Goal: Task Accomplishment & Management: Use online tool/utility

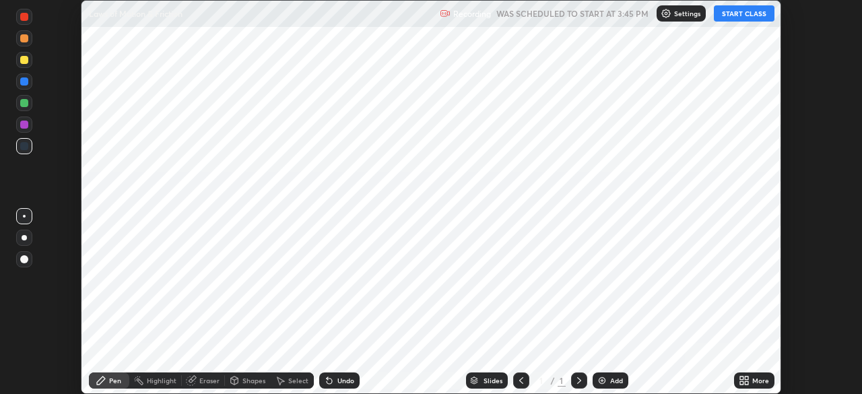
scroll to position [394, 861]
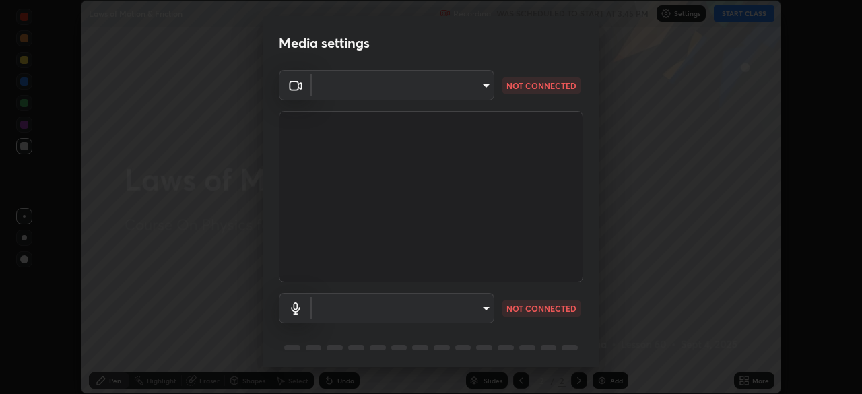
type input "094ffe3f61abc64f3ce73721aab664ef57d10a5fc7d187ad1ef3fa5fd4d2b427"
type input "72bb8735c7d75abd37b95fec310a227c0cda131eb9f28b34bada7bac9eb0f67e"
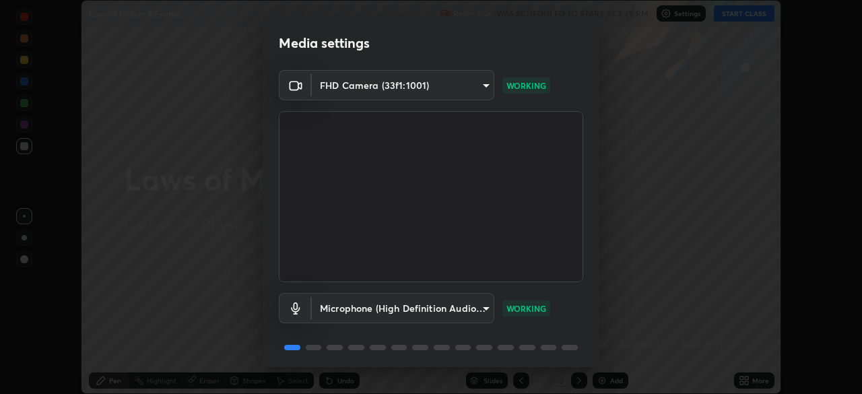
scroll to position [48, 0]
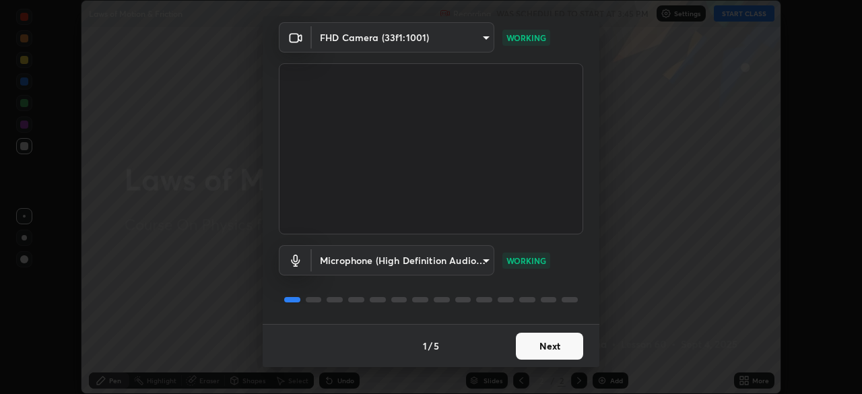
click at [531, 337] on button "Next" at bounding box center [549, 346] width 67 height 27
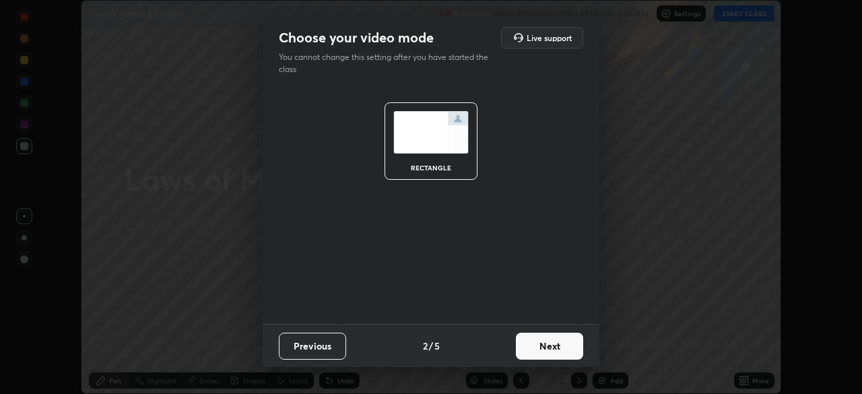
scroll to position [0, 0]
click at [543, 347] on button "Next" at bounding box center [549, 346] width 67 height 27
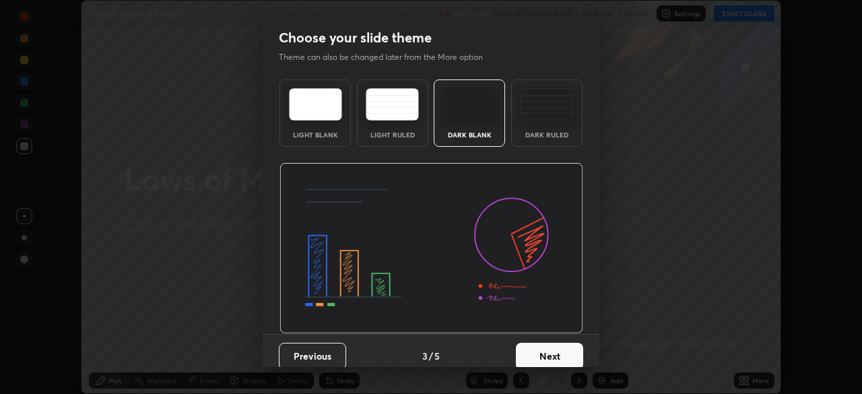
click at [545, 354] on button "Next" at bounding box center [549, 356] width 67 height 27
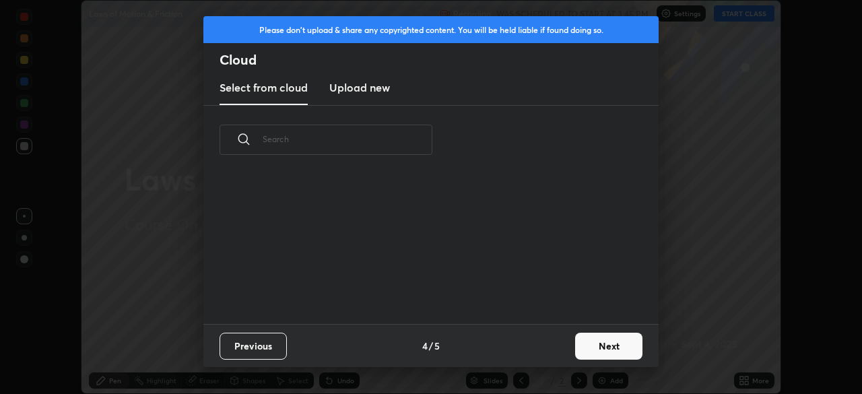
click at [586, 348] on button "Next" at bounding box center [608, 346] width 67 height 27
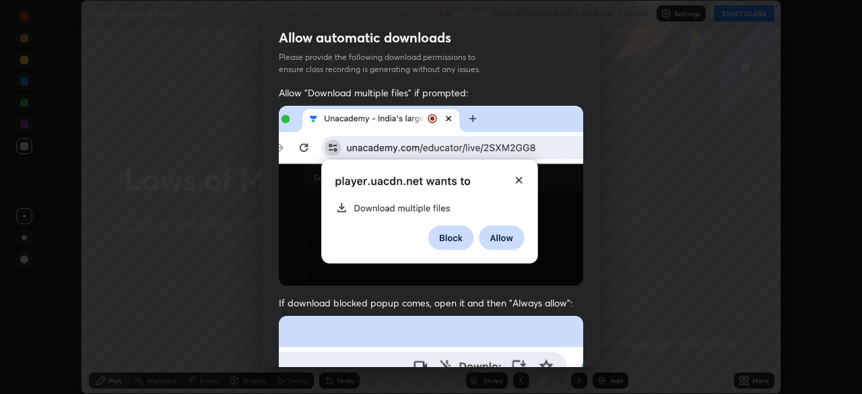
scroll to position [32, 0]
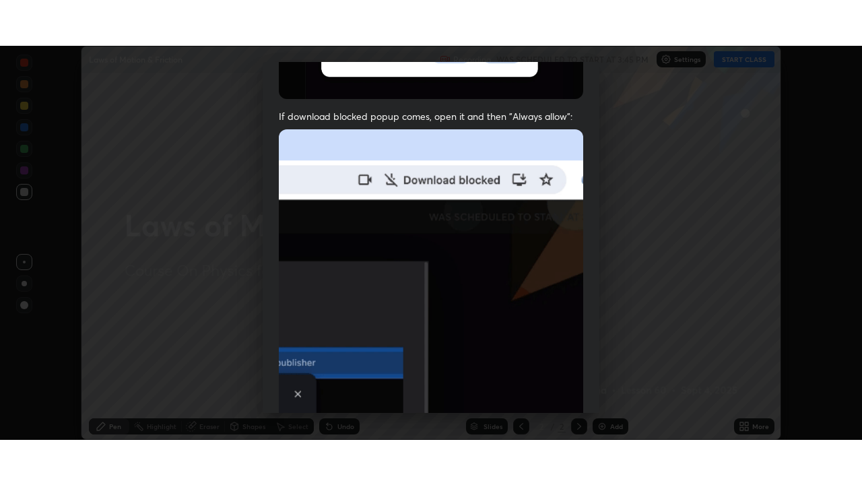
scroll to position [323, 0]
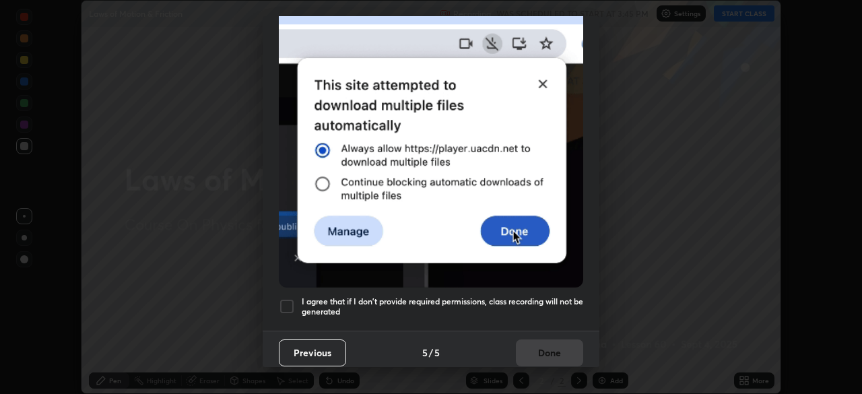
click at [478, 301] on h5 "I agree that if I don't provide required permissions, class recording will not …" at bounding box center [442, 306] width 281 height 21
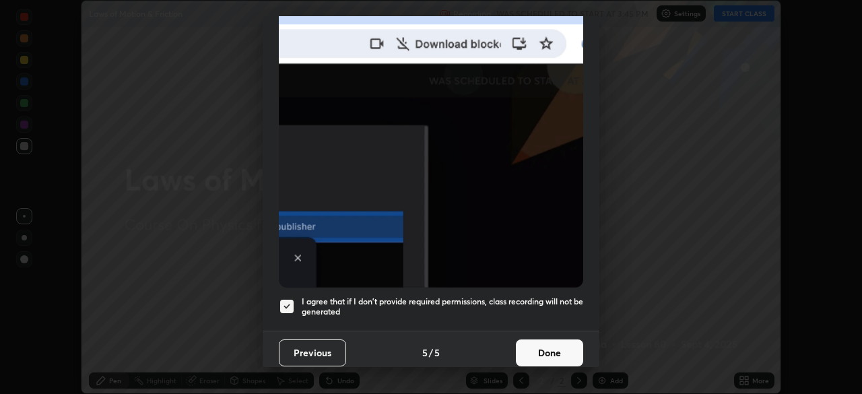
click at [538, 349] on button "Done" at bounding box center [549, 352] width 67 height 27
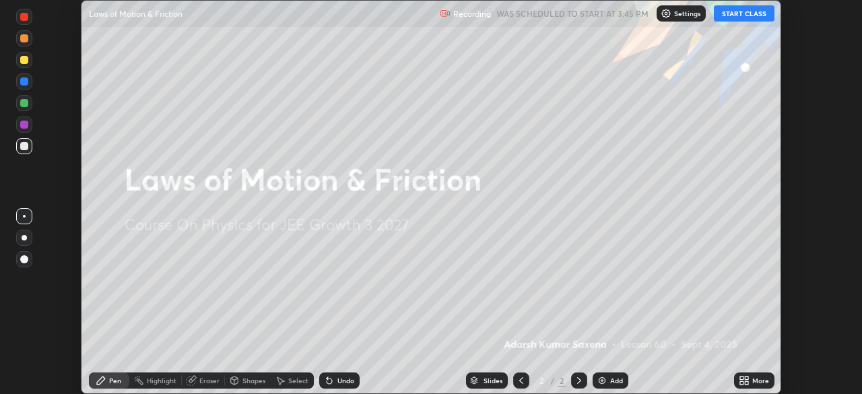
click at [746, 382] on icon at bounding box center [746, 382] width 3 height 3
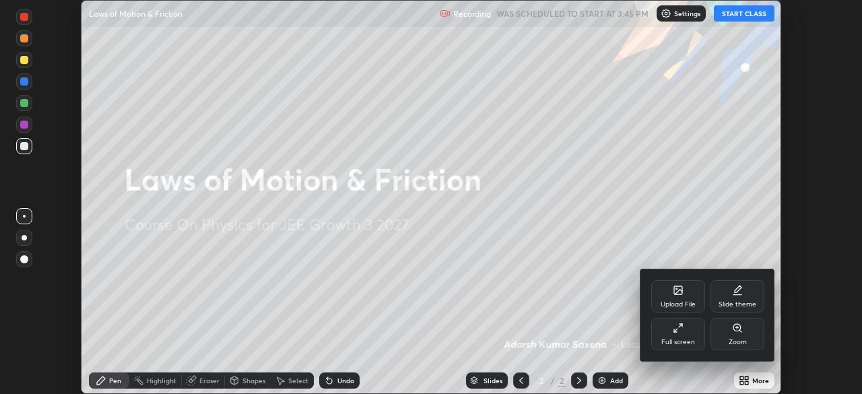
click at [689, 339] on div "Full screen" at bounding box center [678, 342] width 34 height 7
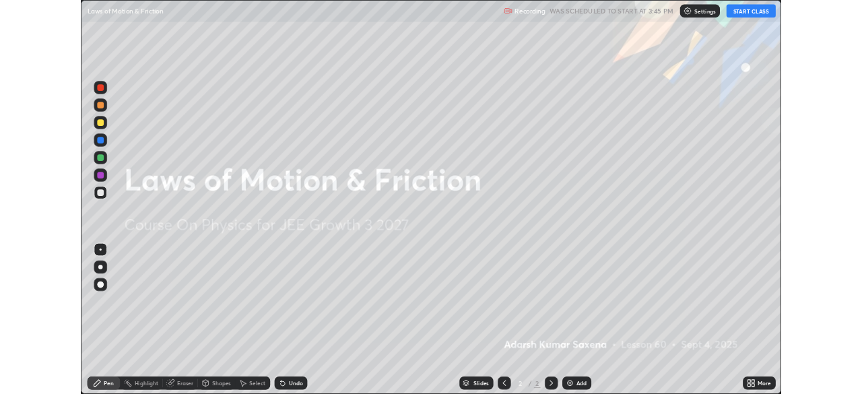
scroll to position [485, 862]
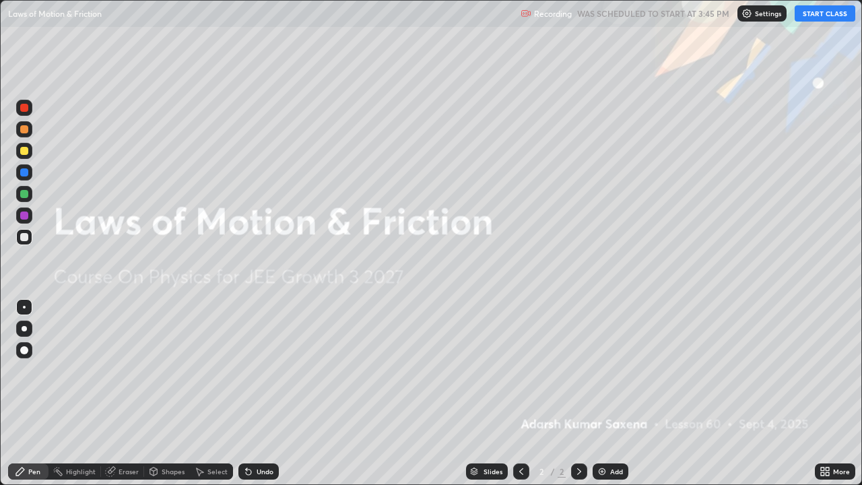
click at [813, 11] on button "START CLASS" at bounding box center [824, 13] width 61 height 16
click at [612, 393] on div "Add" at bounding box center [610, 471] width 36 height 16
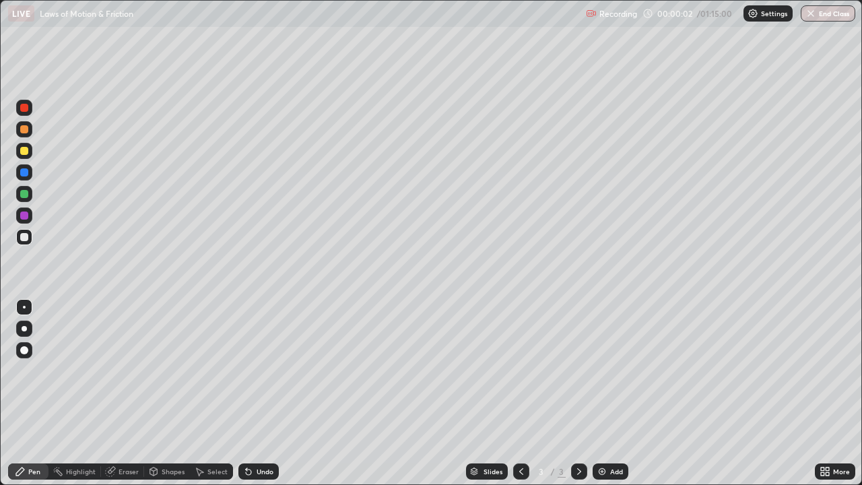
click at [24, 349] on div at bounding box center [24, 350] width 8 height 8
click at [30, 393] on div "Pen" at bounding box center [28, 471] width 40 height 16
click at [24, 393] on div "Pen" at bounding box center [28, 471] width 40 height 16
click at [34, 393] on div "Pen" at bounding box center [28, 471] width 40 height 16
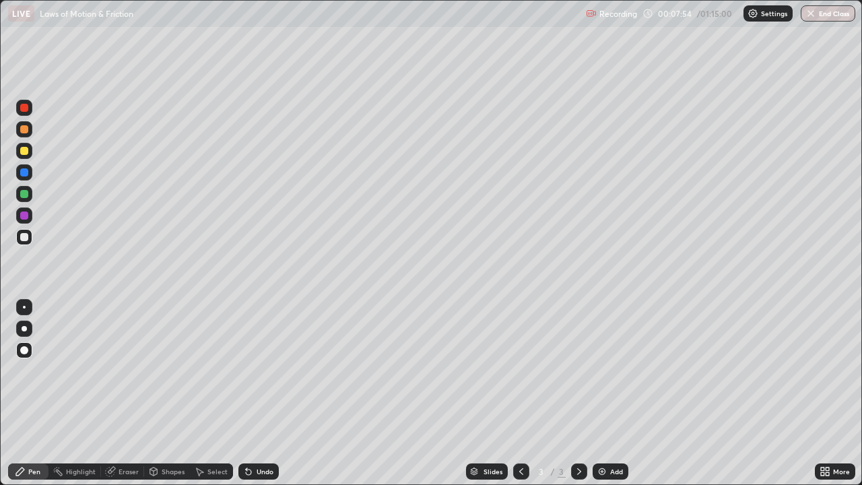
click at [265, 393] on div "Undo" at bounding box center [258, 471] width 40 height 16
click at [262, 393] on div "Undo" at bounding box center [258, 471] width 40 height 16
click at [179, 393] on div "Shapes" at bounding box center [167, 471] width 46 height 16
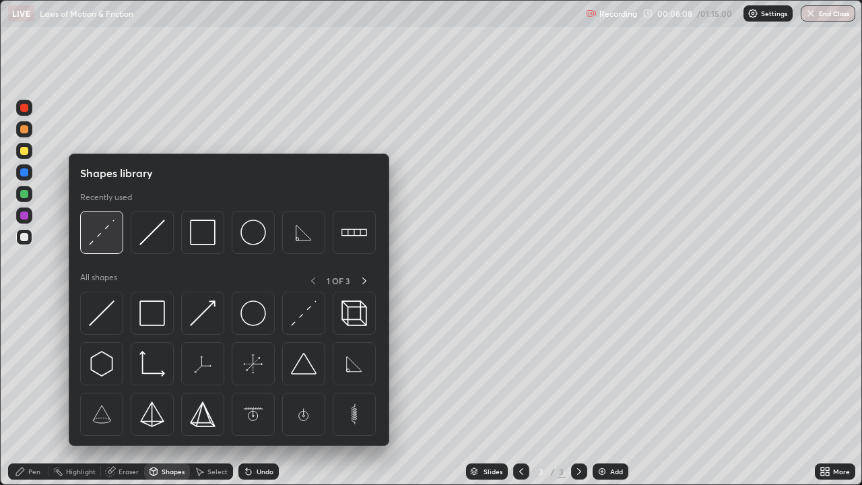
click at [83, 238] on div at bounding box center [101, 232] width 43 height 43
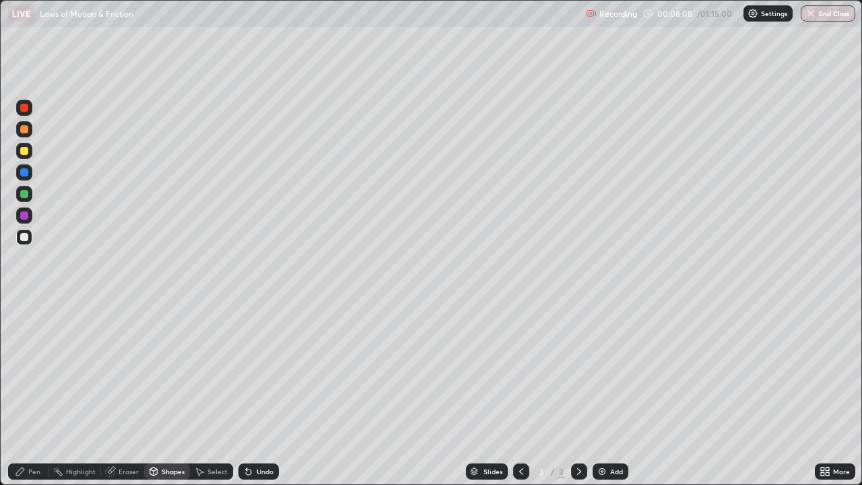
click at [26, 152] on div at bounding box center [24, 151] width 8 height 8
click at [22, 393] on icon at bounding box center [20, 471] width 11 height 11
click at [26, 239] on div at bounding box center [24, 237] width 8 height 8
click at [34, 393] on div "Pen" at bounding box center [34, 471] width 12 height 7
click at [172, 393] on div "Shapes" at bounding box center [173, 471] width 23 height 7
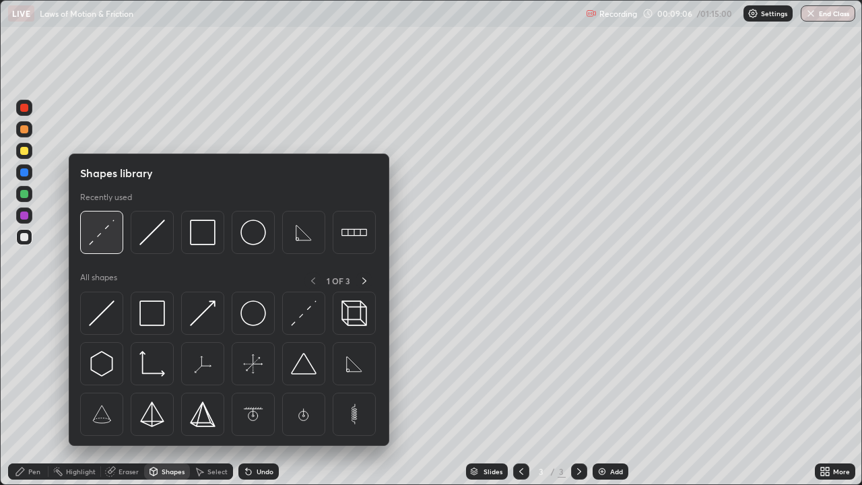
click at [104, 235] on img at bounding box center [102, 232] width 26 height 26
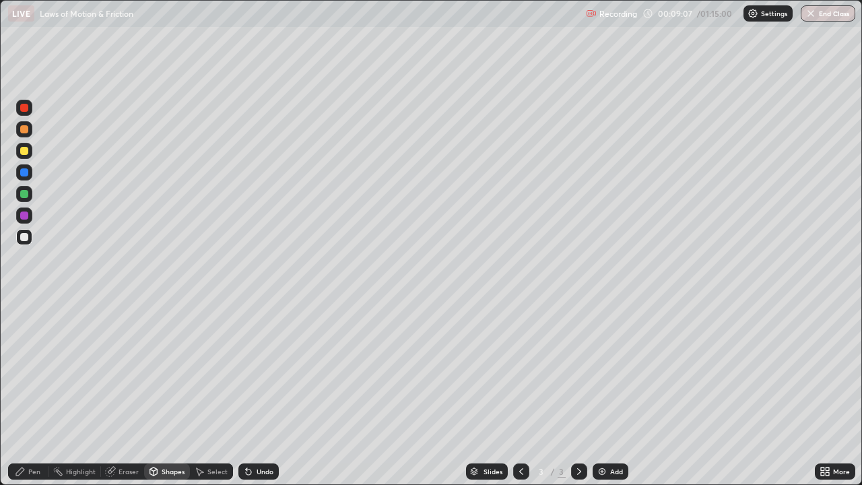
click at [28, 194] on div at bounding box center [24, 194] width 8 height 8
click at [23, 128] on div at bounding box center [24, 129] width 8 height 8
click at [24, 154] on div at bounding box center [24, 151] width 8 height 8
click at [23, 393] on icon at bounding box center [20, 471] width 11 height 11
click at [170, 393] on div "Shapes" at bounding box center [173, 471] width 23 height 7
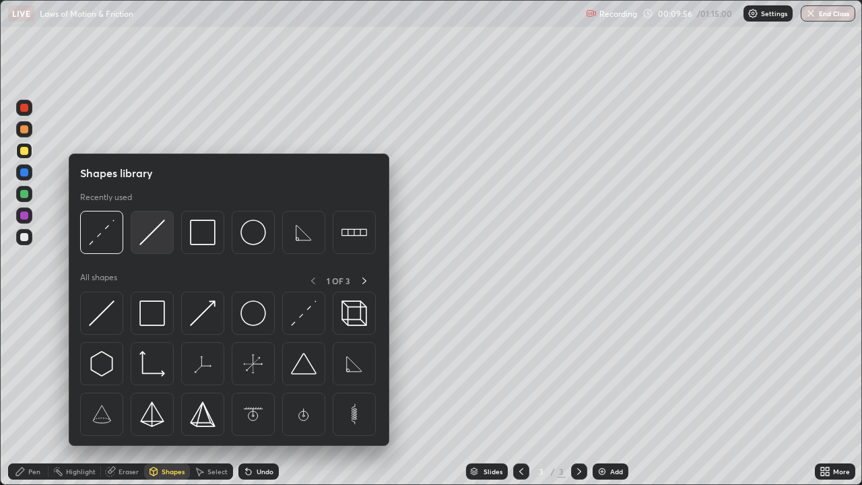
click at [149, 233] on img at bounding box center [152, 232] width 26 height 26
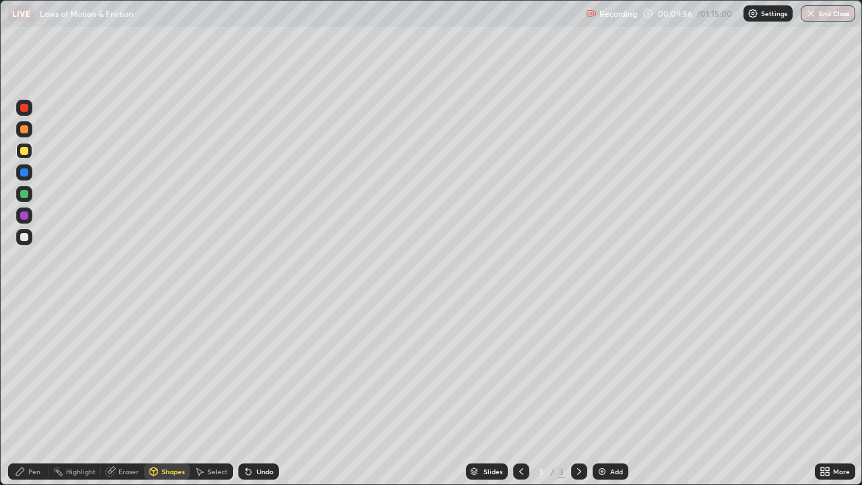
click at [26, 238] on div at bounding box center [24, 237] width 8 height 8
click at [30, 393] on div "Pen" at bounding box center [34, 471] width 12 height 7
click at [263, 393] on div "Undo" at bounding box center [265, 471] width 17 height 7
click at [259, 393] on div "Undo" at bounding box center [265, 471] width 17 height 7
click at [164, 393] on div "Shapes" at bounding box center [173, 471] width 23 height 7
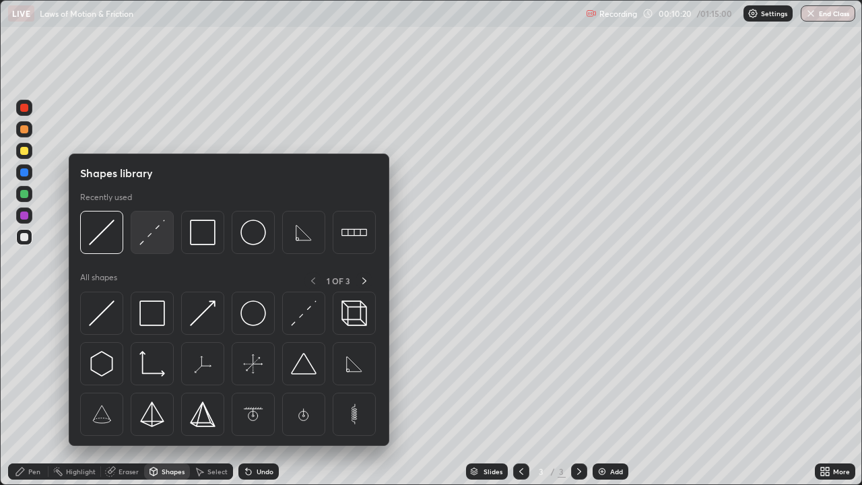
click at [154, 232] on img at bounding box center [152, 232] width 26 height 26
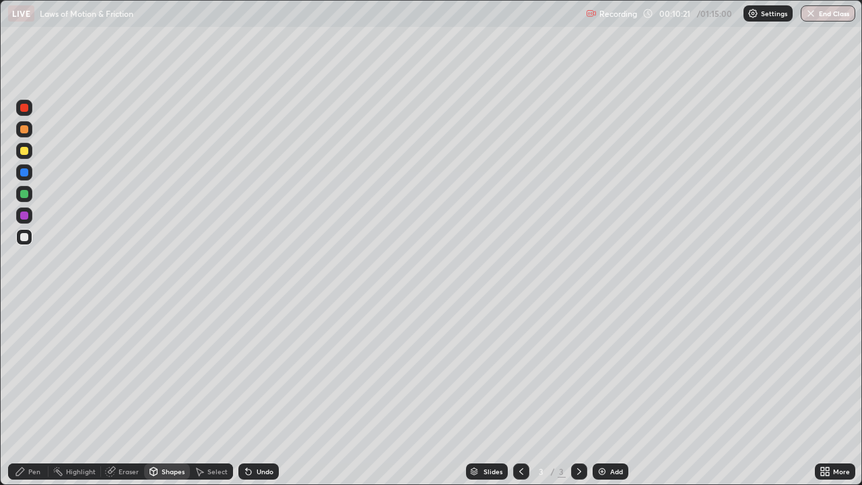
click at [24, 170] on div at bounding box center [24, 172] width 8 height 8
click at [24, 238] on div at bounding box center [24, 237] width 8 height 8
click at [262, 393] on div "Undo" at bounding box center [258, 471] width 40 height 16
click at [32, 393] on div "Pen" at bounding box center [34, 471] width 12 height 7
click at [259, 393] on div "Undo" at bounding box center [258, 471] width 40 height 16
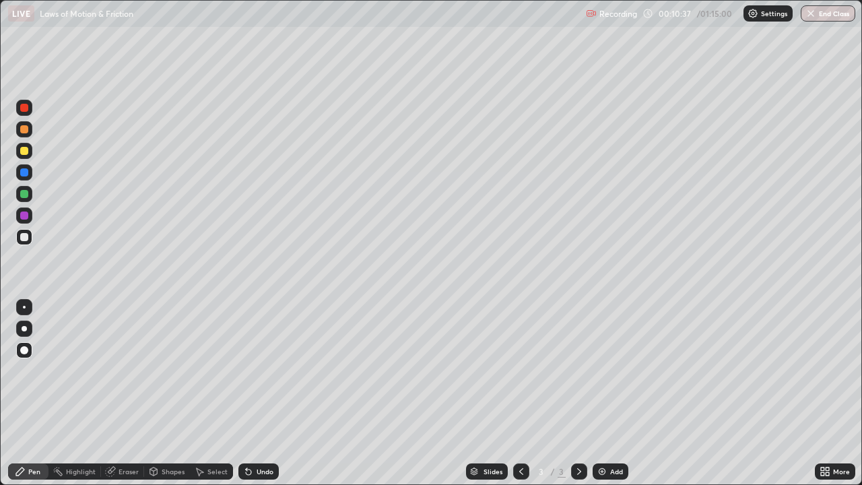
click at [262, 393] on div "Undo" at bounding box center [258, 471] width 40 height 16
click at [166, 393] on div "Shapes" at bounding box center [173, 471] width 23 height 7
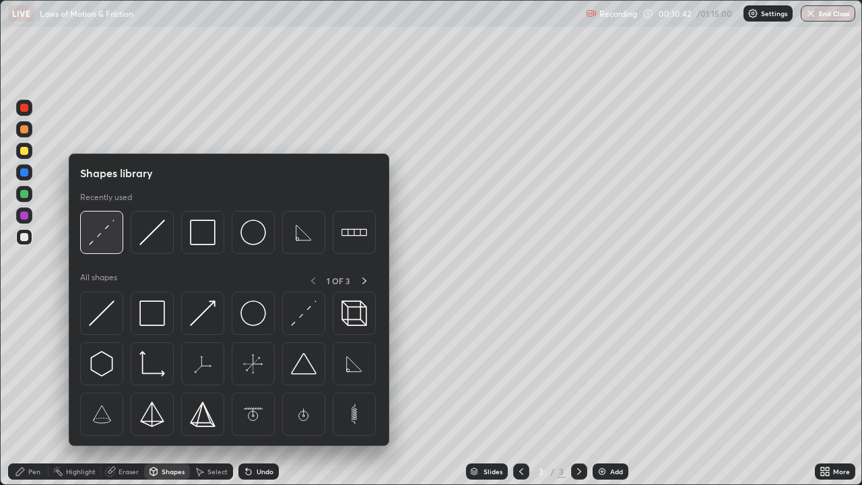
click at [104, 234] on img at bounding box center [102, 232] width 26 height 26
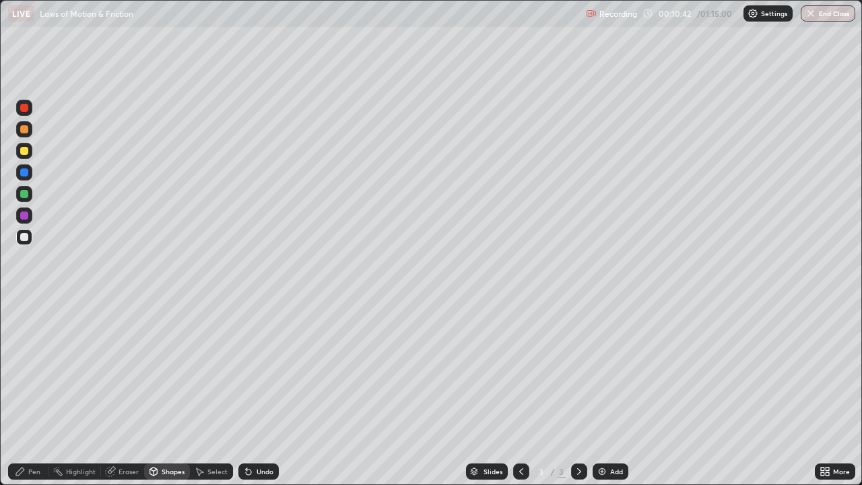
click at [24, 236] on div at bounding box center [24, 237] width 8 height 8
click at [258, 393] on div "Undo" at bounding box center [265, 471] width 17 height 7
click at [20, 393] on div "Pen" at bounding box center [28, 471] width 40 height 16
click at [618, 393] on div "Add" at bounding box center [610, 471] width 36 height 16
click at [31, 393] on div "Pen" at bounding box center [28, 471] width 40 height 16
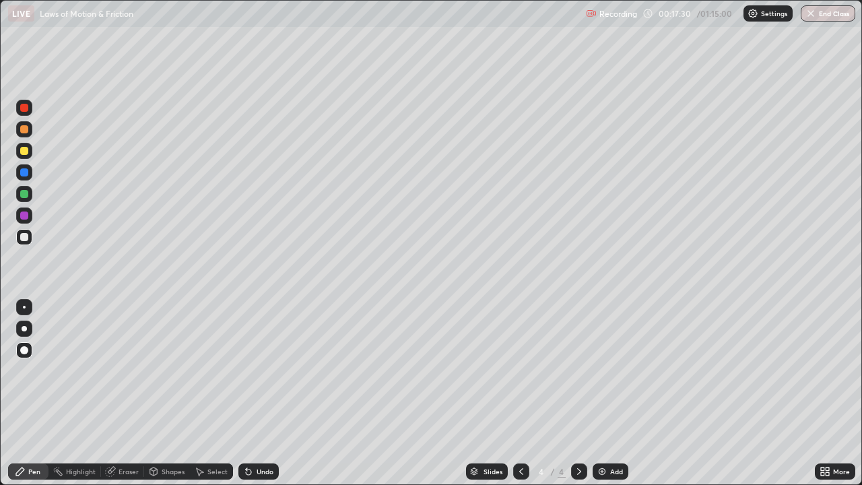
click at [26, 393] on div "Pen" at bounding box center [28, 471] width 40 height 16
click at [31, 393] on div "Pen" at bounding box center [28, 471] width 40 height 16
click at [26, 243] on div at bounding box center [24, 237] width 16 height 16
click at [184, 393] on div "Shapes" at bounding box center [167, 471] width 46 height 16
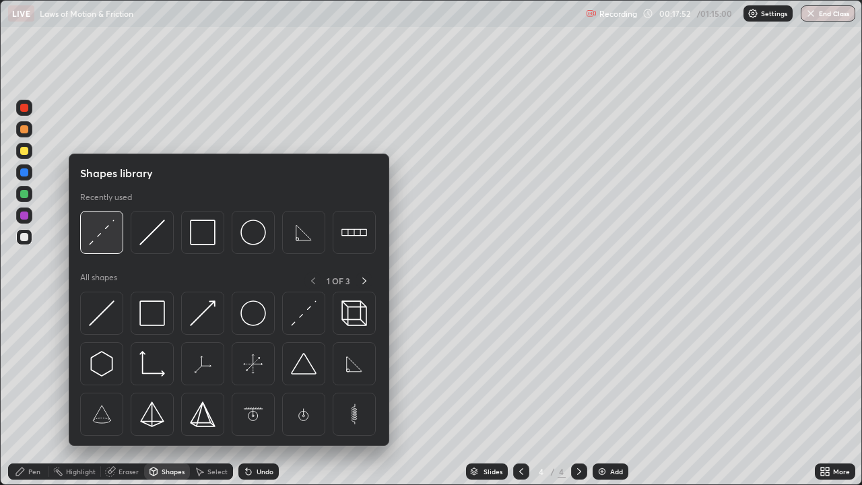
click at [109, 234] on img at bounding box center [102, 232] width 26 height 26
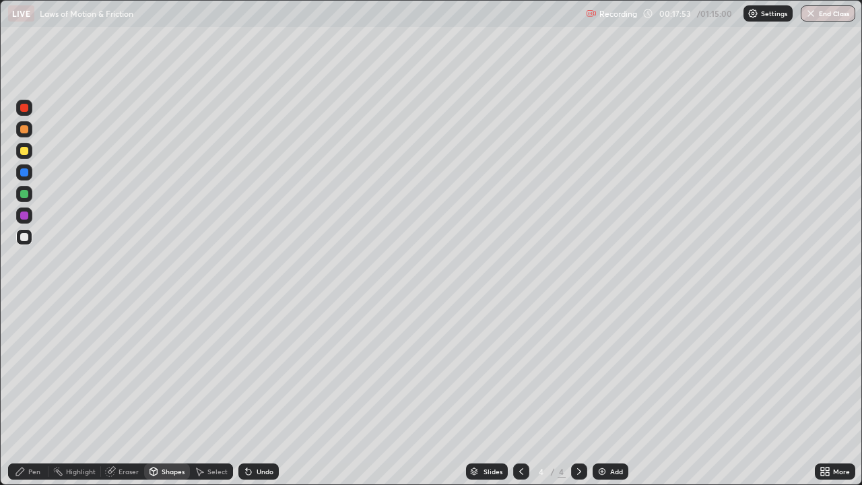
click at [26, 149] on div at bounding box center [24, 151] width 8 height 8
click at [36, 393] on div "Pen" at bounding box center [28, 471] width 40 height 16
click at [165, 393] on div "Shapes" at bounding box center [167, 471] width 46 height 16
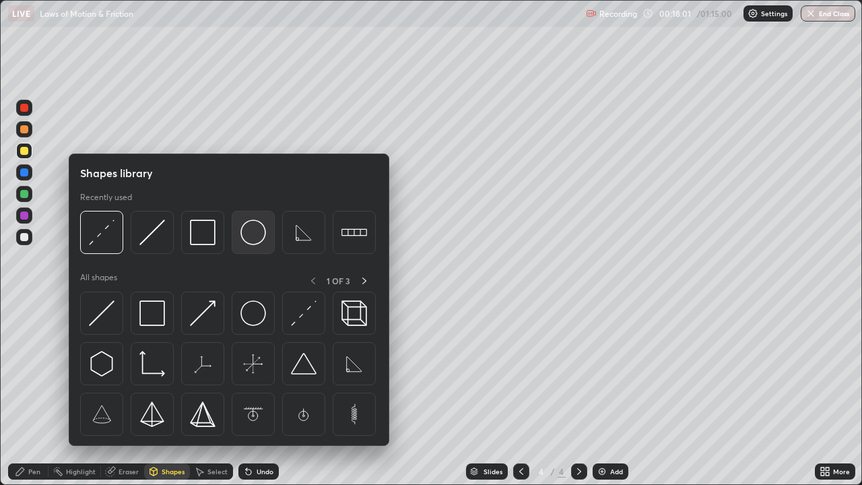
click at [252, 239] on img at bounding box center [253, 232] width 26 height 26
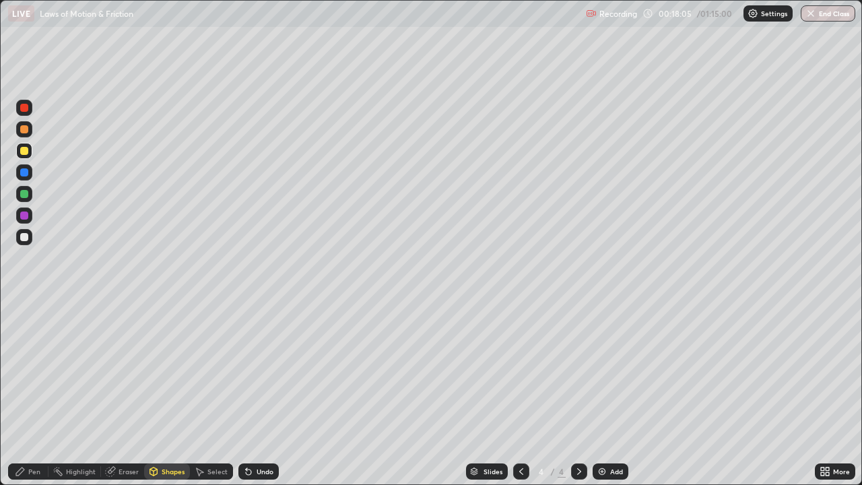
click at [168, 393] on div "Shapes" at bounding box center [167, 471] width 46 height 16
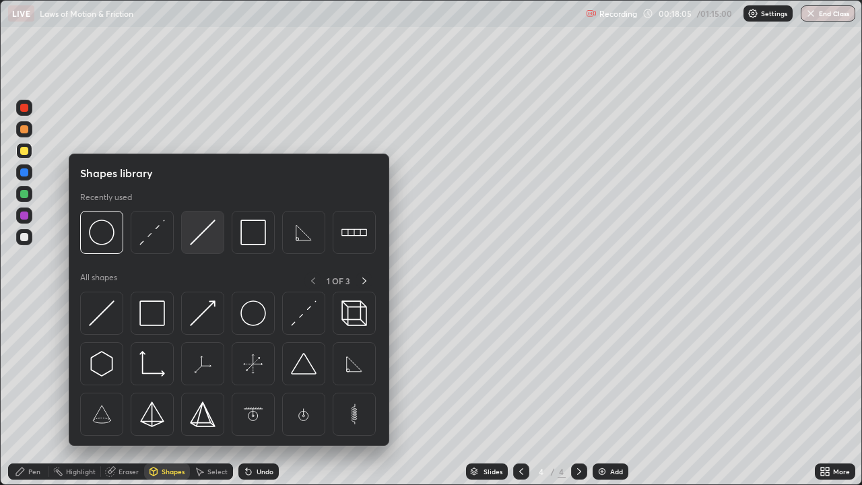
click at [205, 239] on img at bounding box center [203, 232] width 26 height 26
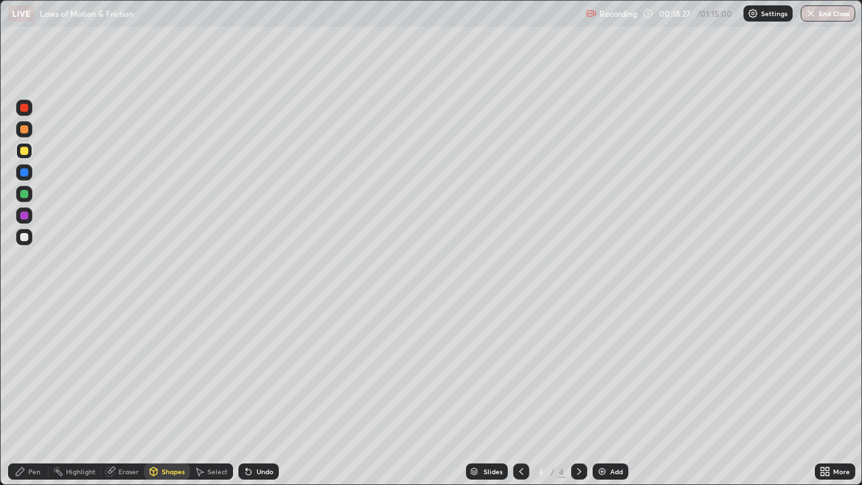
click at [19, 393] on div "Pen" at bounding box center [28, 471] width 40 height 16
click at [262, 393] on div "Undo" at bounding box center [265, 471] width 17 height 7
click at [265, 393] on div "Undo" at bounding box center [265, 471] width 17 height 7
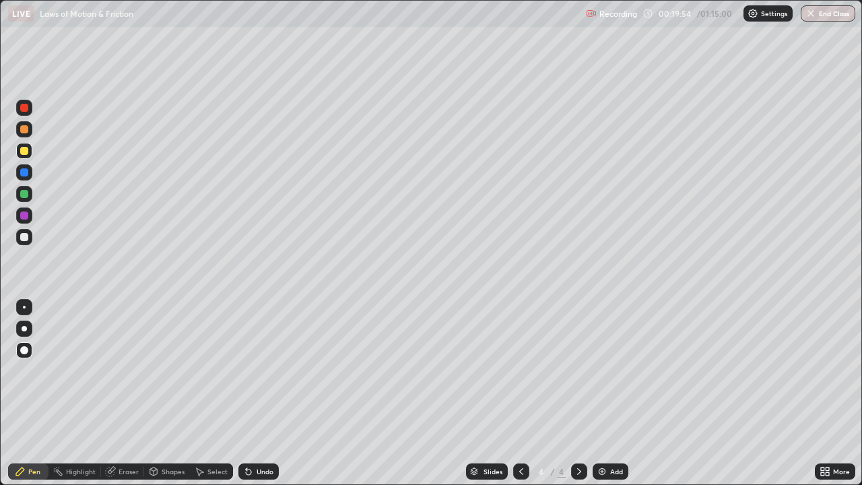
click at [269, 393] on div "Undo" at bounding box center [265, 471] width 17 height 7
click at [267, 393] on div "Undo" at bounding box center [265, 471] width 17 height 7
click at [269, 393] on div "Undo" at bounding box center [258, 471] width 40 height 16
click at [269, 393] on div "Undo" at bounding box center [265, 471] width 17 height 7
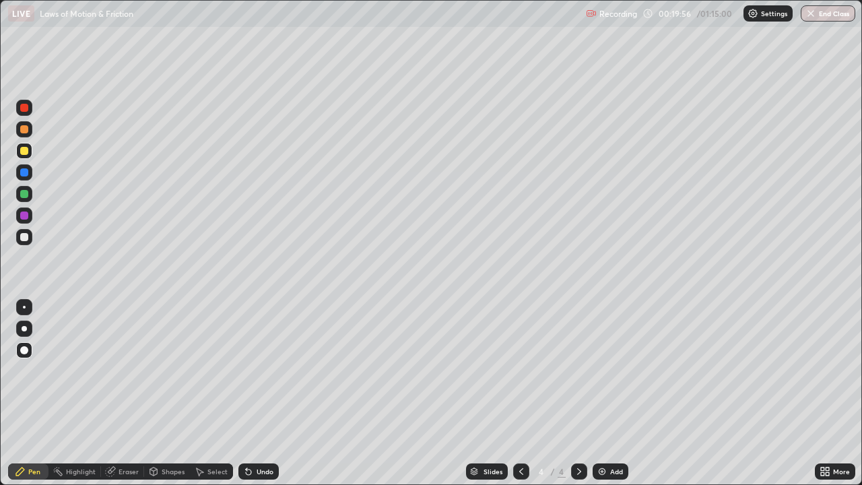
click at [262, 393] on div "Undo" at bounding box center [265, 471] width 17 height 7
click at [269, 393] on div "Undo" at bounding box center [265, 471] width 17 height 7
click at [275, 393] on div "Undo" at bounding box center [258, 471] width 40 height 16
click at [271, 393] on div "Undo" at bounding box center [265, 471] width 17 height 7
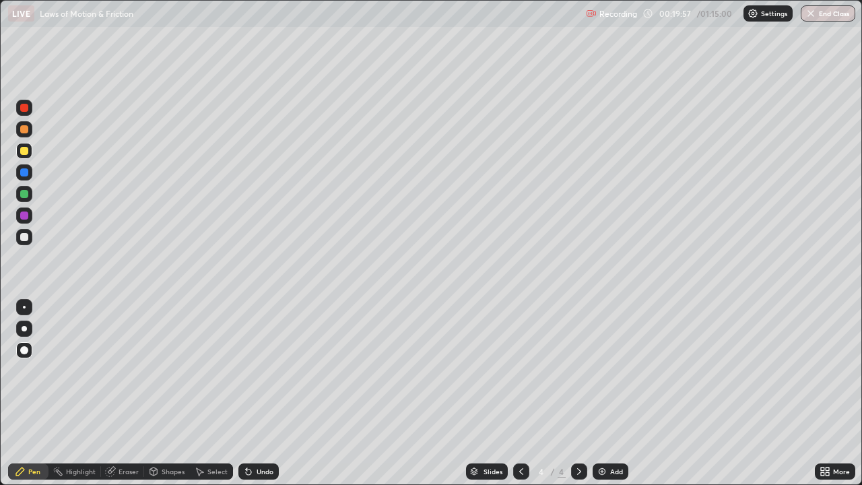
click at [275, 393] on div "Undo" at bounding box center [258, 471] width 40 height 16
click at [271, 393] on div "Undo" at bounding box center [258, 471] width 40 height 16
click at [20, 350] on div at bounding box center [24, 350] width 16 height 16
click at [15, 393] on div "Pen" at bounding box center [28, 471] width 40 height 16
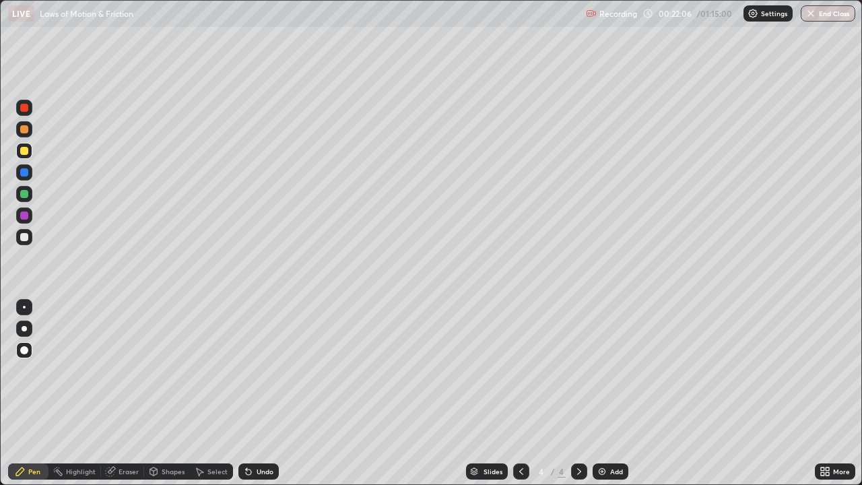
click at [24, 238] on div at bounding box center [24, 237] width 8 height 8
click at [30, 393] on div "Pen" at bounding box center [34, 471] width 12 height 7
click at [34, 393] on div "Pen" at bounding box center [34, 471] width 12 height 7
click at [259, 393] on div "Undo" at bounding box center [265, 471] width 17 height 7
click at [259, 393] on div "Undo" at bounding box center [258, 471] width 40 height 16
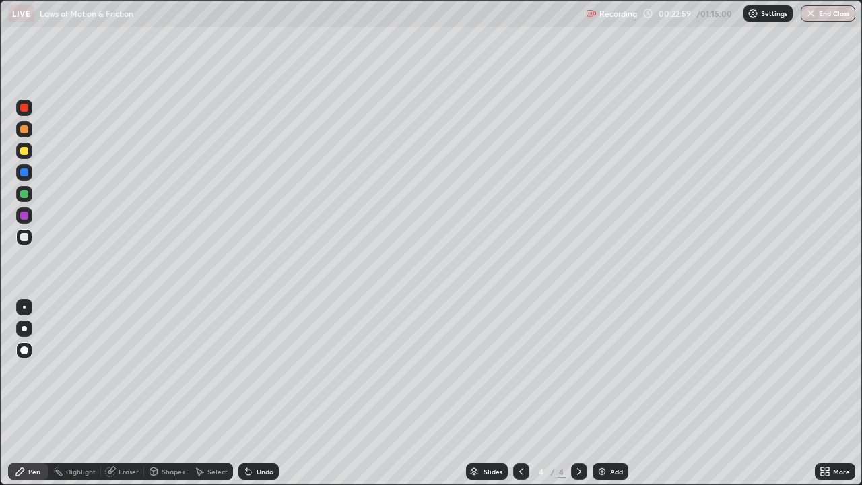
click at [261, 393] on div "Undo" at bounding box center [258, 471] width 40 height 16
click at [262, 393] on div "Undo" at bounding box center [265, 471] width 17 height 7
click at [170, 393] on div "Shapes" at bounding box center [173, 471] width 23 height 7
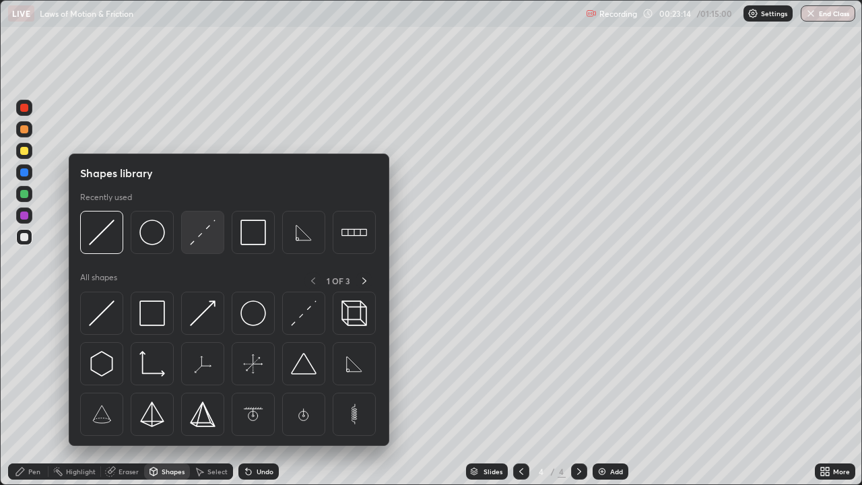
click at [201, 238] on img at bounding box center [203, 232] width 26 height 26
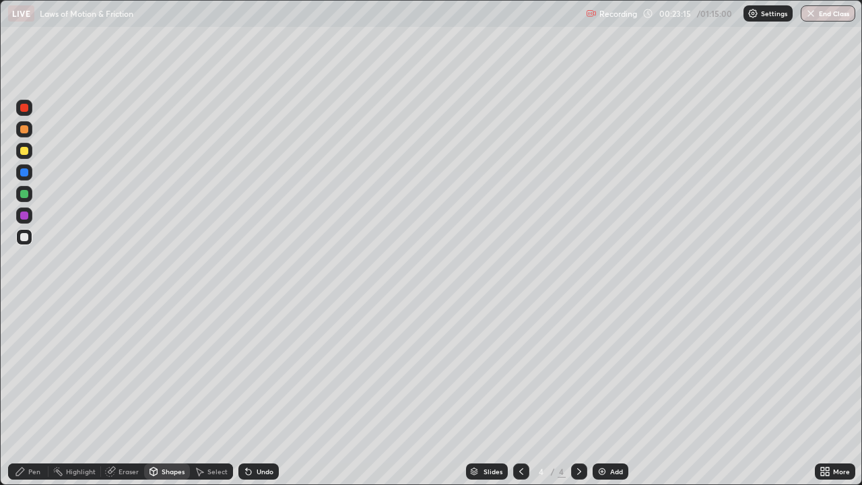
click at [27, 152] on div at bounding box center [24, 151] width 8 height 8
click at [165, 393] on div "Shapes" at bounding box center [173, 471] width 23 height 7
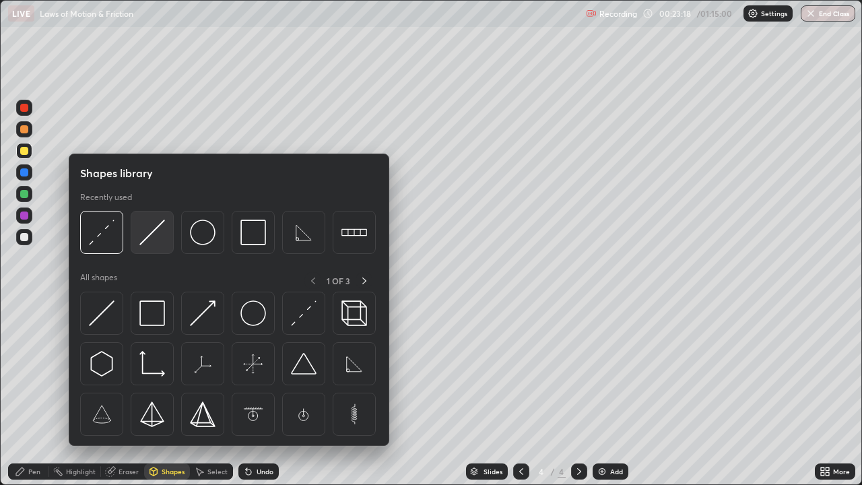
click at [156, 231] on img at bounding box center [152, 232] width 26 height 26
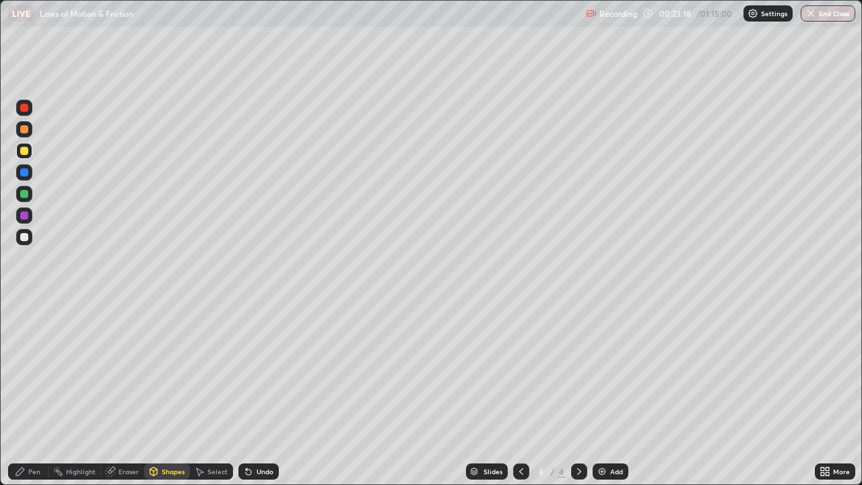
click at [30, 234] on div at bounding box center [24, 237] width 16 height 16
click at [171, 393] on div "Shapes" at bounding box center [167, 471] width 46 height 16
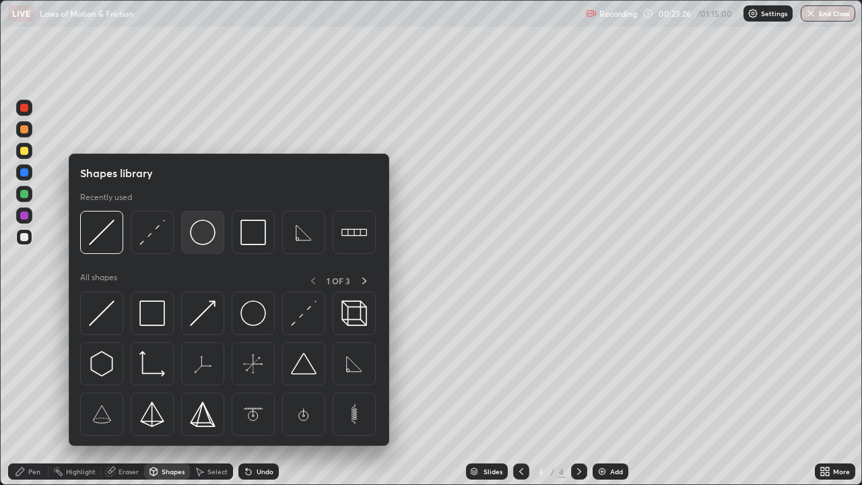
click at [193, 238] on img at bounding box center [203, 232] width 26 height 26
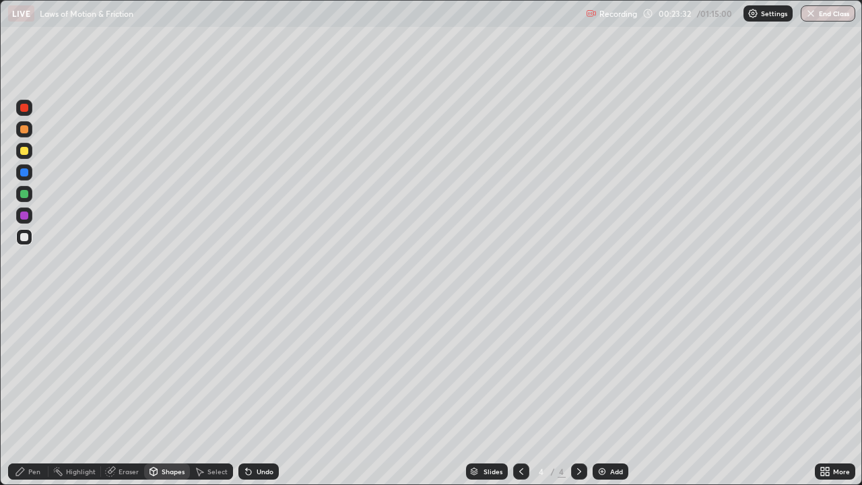
click at [166, 393] on div "Shapes" at bounding box center [173, 471] width 23 height 7
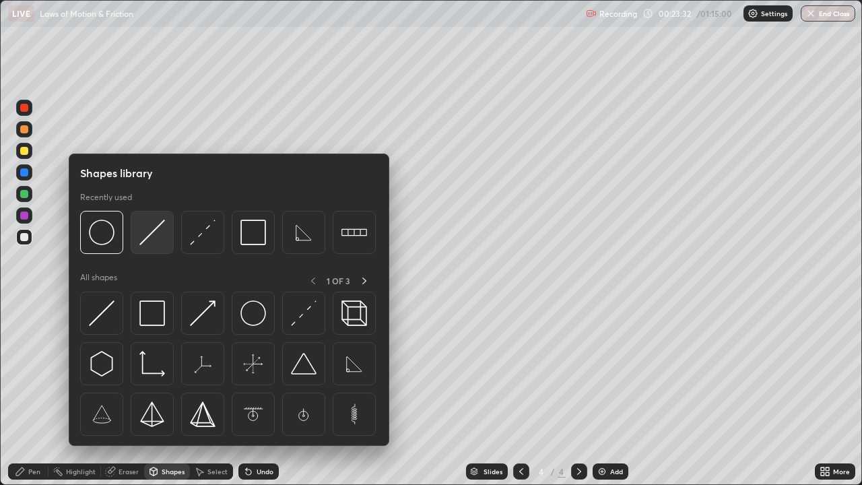
click at [142, 244] on img at bounding box center [152, 232] width 26 height 26
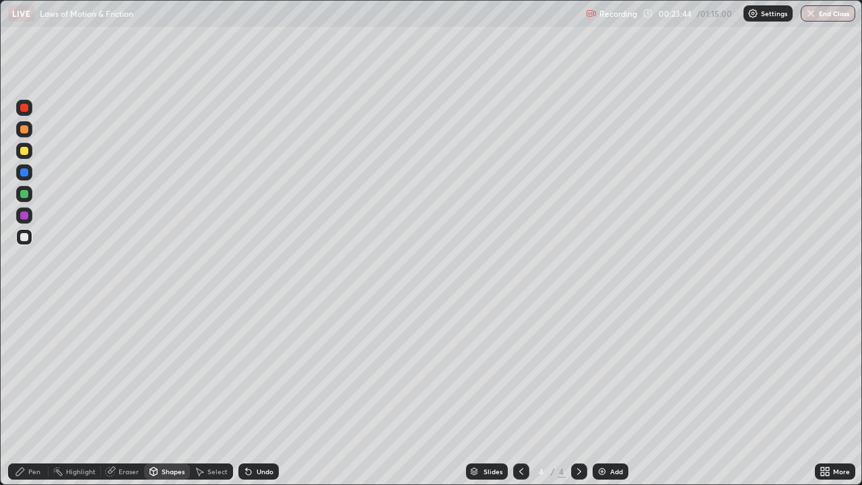
click at [40, 393] on div "Pen" at bounding box center [28, 471] width 40 height 16
click at [164, 393] on div "Shapes" at bounding box center [173, 471] width 23 height 7
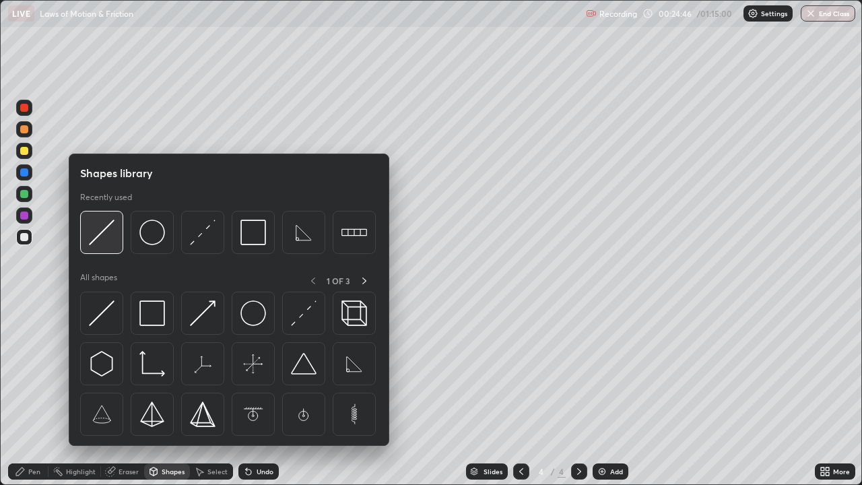
click at [105, 229] on img at bounding box center [102, 232] width 26 height 26
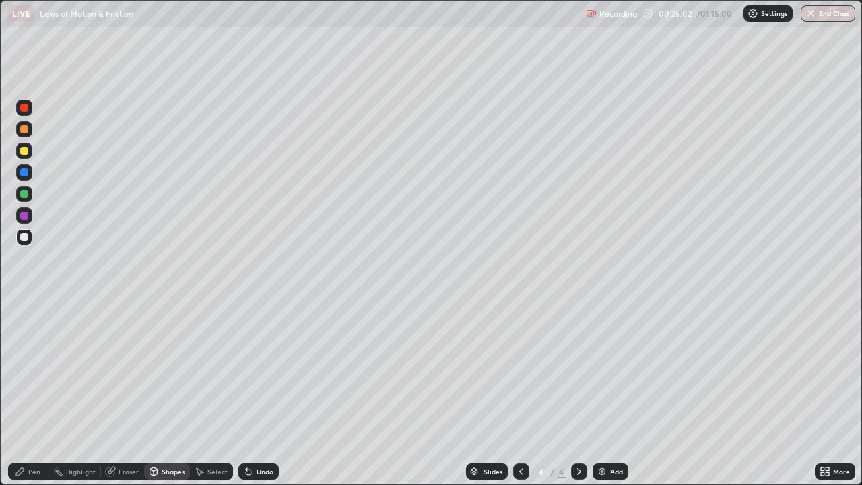
click at [21, 393] on div "Pen" at bounding box center [28, 471] width 40 height 16
click at [259, 393] on div "Undo" at bounding box center [265, 471] width 17 height 7
click at [257, 393] on div "Undo" at bounding box center [265, 471] width 17 height 7
click at [259, 393] on div "Undo" at bounding box center [265, 471] width 17 height 7
click at [164, 393] on div "Shapes" at bounding box center [173, 471] width 23 height 7
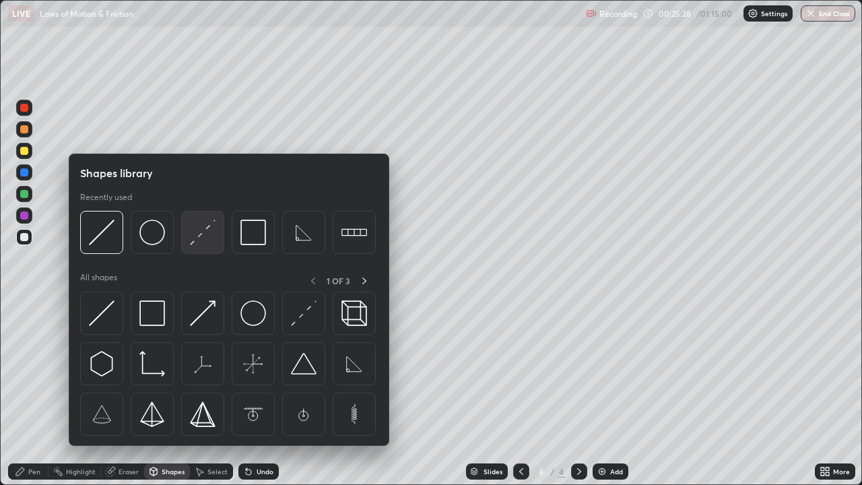
click at [201, 232] on img at bounding box center [203, 232] width 26 height 26
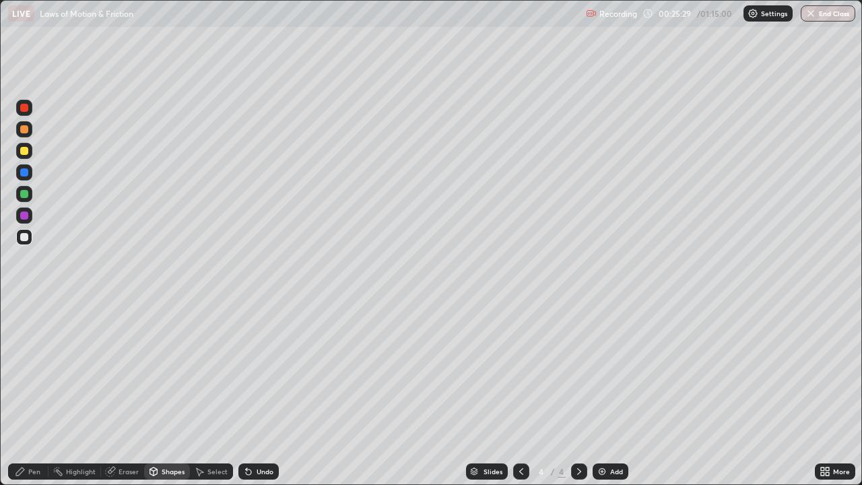
click at [26, 148] on div at bounding box center [24, 151] width 8 height 8
click at [31, 393] on div "Pen" at bounding box center [34, 471] width 12 height 7
click at [263, 393] on div "Undo" at bounding box center [265, 471] width 17 height 7
click at [265, 393] on div "Undo" at bounding box center [258, 471] width 40 height 16
click at [264, 393] on div "Undo" at bounding box center [258, 471] width 40 height 16
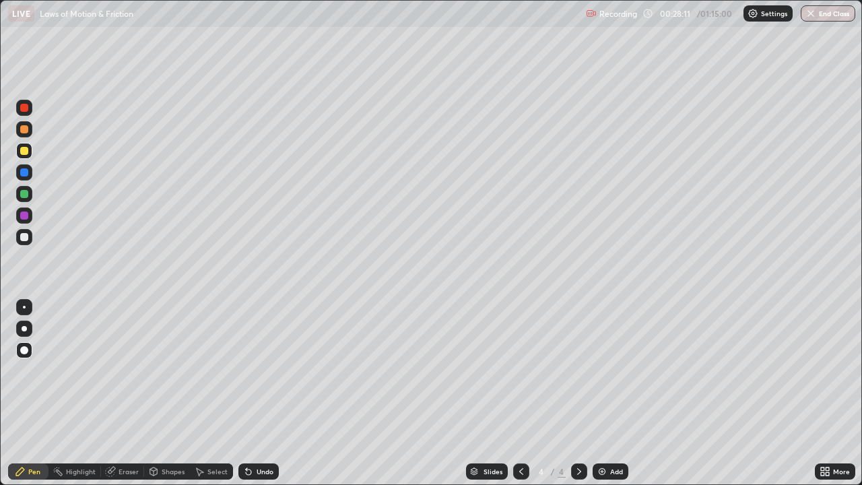
click at [168, 393] on div "Shapes" at bounding box center [173, 471] width 23 height 7
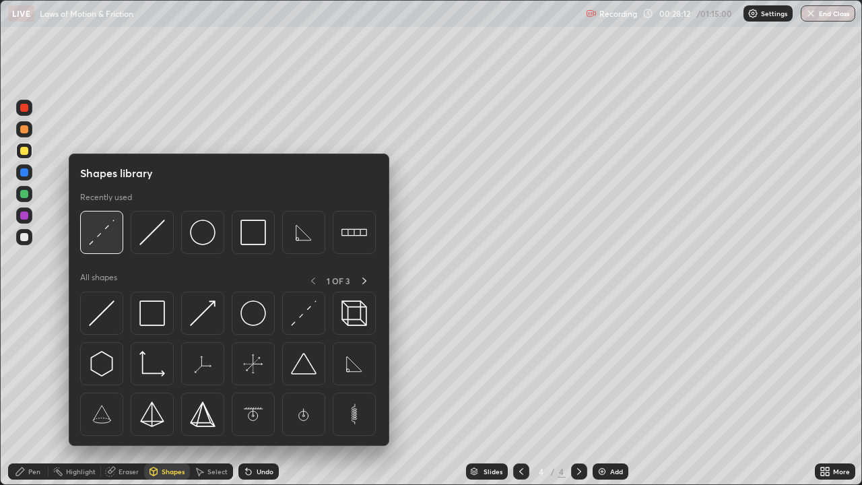
click at [98, 235] on img at bounding box center [102, 232] width 26 height 26
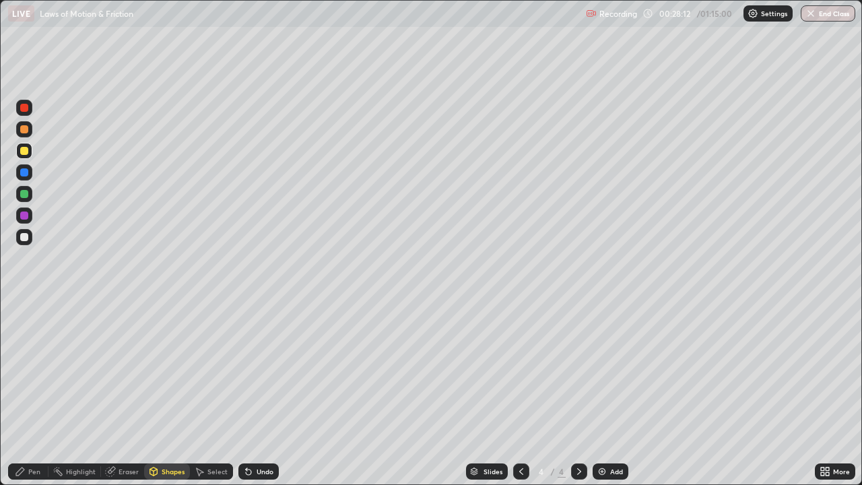
click at [18, 238] on div at bounding box center [24, 237] width 16 height 16
click at [610, 393] on div "Add" at bounding box center [616, 471] width 13 height 7
click at [32, 393] on div "Pen" at bounding box center [28, 471] width 40 height 16
click at [28, 393] on div "Pen" at bounding box center [28, 471] width 40 height 16
click at [24, 238] on div at bounding box center [24, 237] width 8 height 8
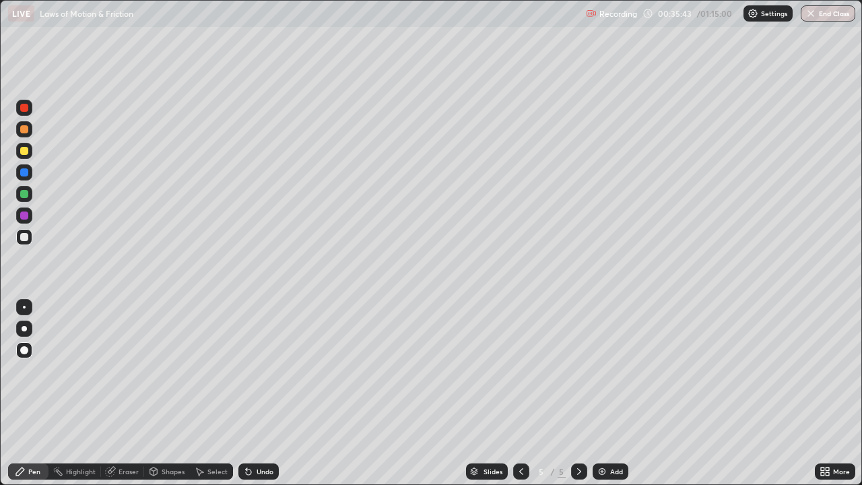
click at [32, 393] on div "Pen" at bounding box center [34, 471] width 12 height 7
click at [30, 393] on div "Pen" at bounding box center [28, 471] width 40 height 16
click at [271, 393] on div "Undo" at bounding box center [258, 471] width 40 height 16
click at [269, 393] on div "Undo" at bounding box center [265, 471] width 17 height 7
click at [266, 393] on div "Undo" at bounding box center [265, 471] width 17 height 7
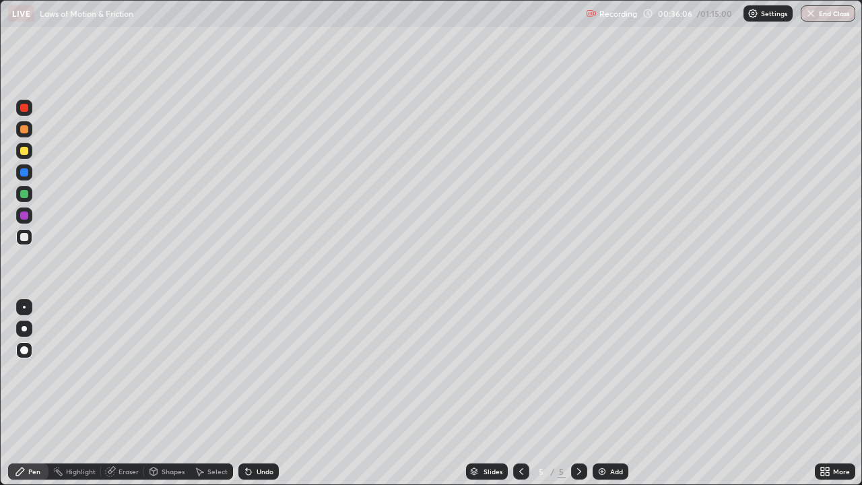
click at [257, 393] on div "Undo" at bounding box center [265, 471] width 17 height 7
click at [168, 393] on div "Shapes" at bounding box center [173, 471] width 23 height 7
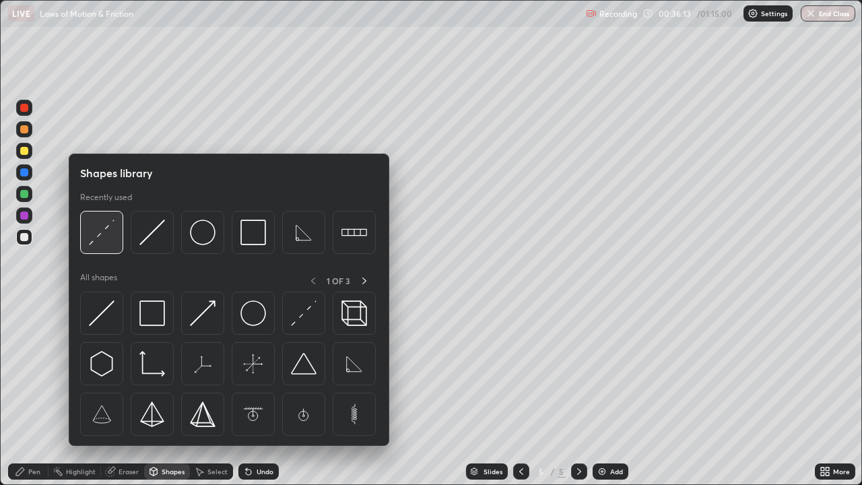
click at [103, 226] on img at bounding box center [102, 232] width 26 height 26
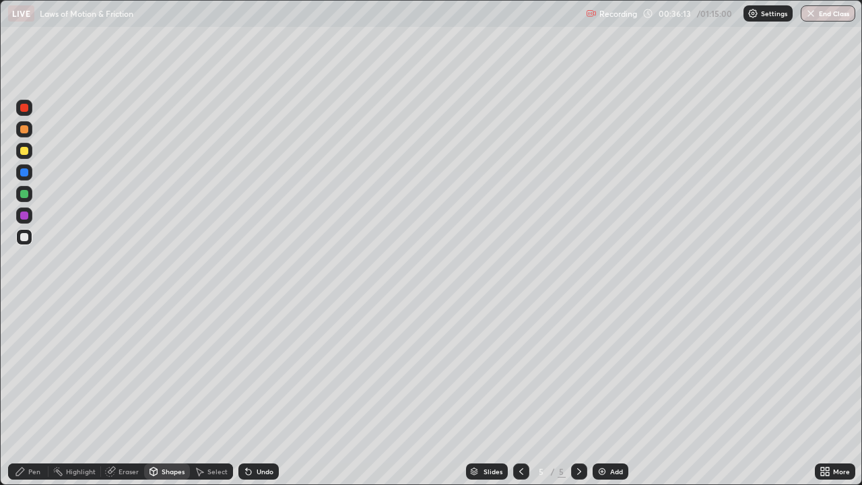
click at [25, 151] on div at bounding box center [24, 151] width 8 height 8
click at [175, 393] on div "Shapes" at bounding box center [173, 471] width 23 height 7
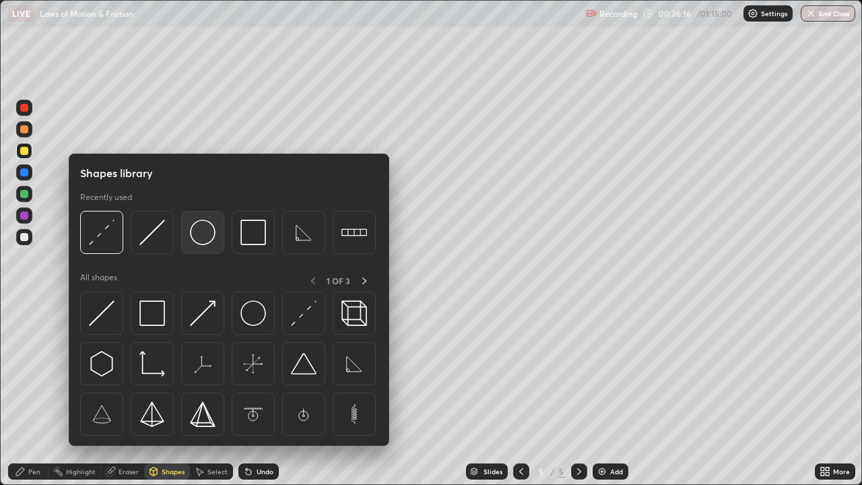
click at [202, 236] on img at bounding box center [203, 232] width 26 height 26
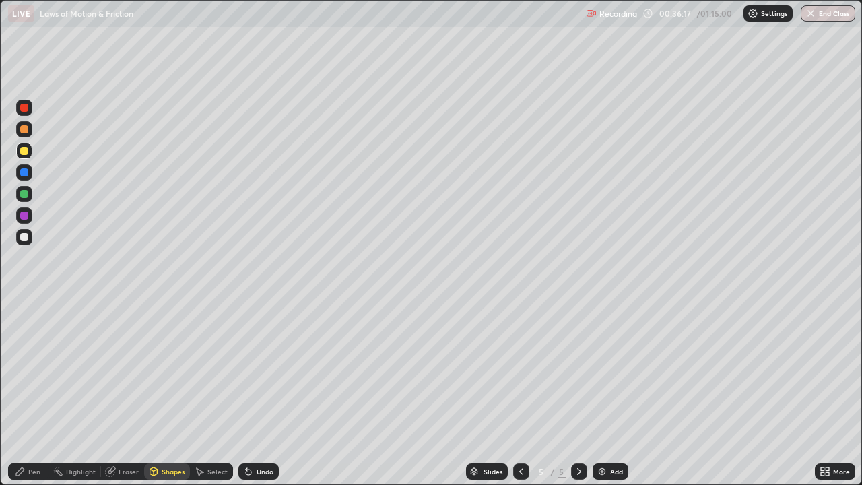
click at [24, 236] on div at bounding box center [24, 237] width 8 height 8
click at [160, 393] on div "Shapes" at bounding box center [167, 471] width 46 height 16
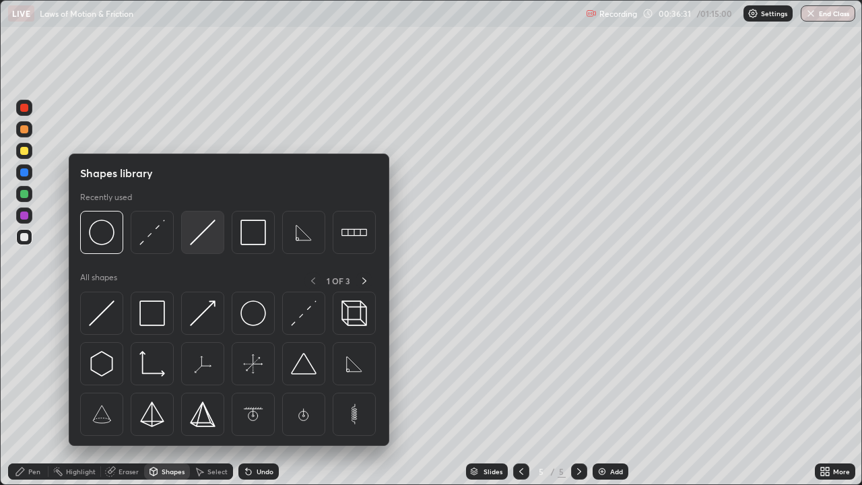
click at [199, 237] on img at bounding box center [203, 232] width 26 height 26
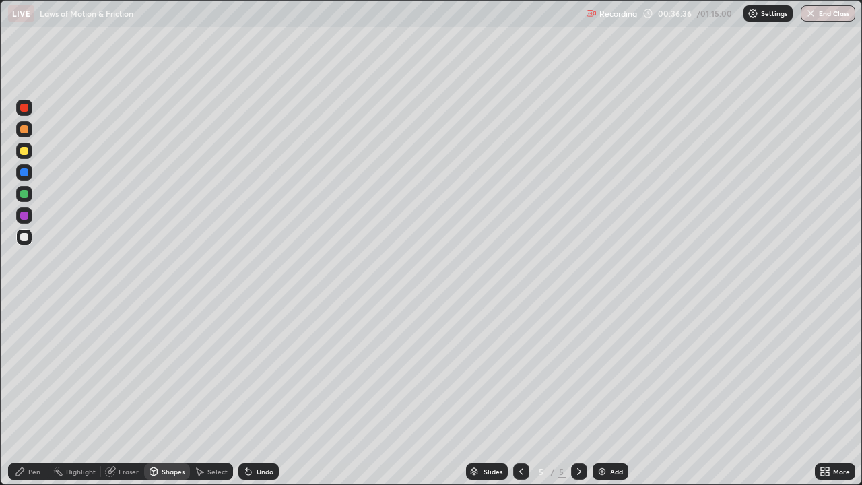
click at [259, 393] on div "Undo" at bounding box center [258, 471] width 40 height 16
click at [38, 393] on div "Pen" at bounding box center [28, 471] width 40 height 16
click at [172, 393] on div "Shapes" at bounding box center [173, 471] width 23 height 7
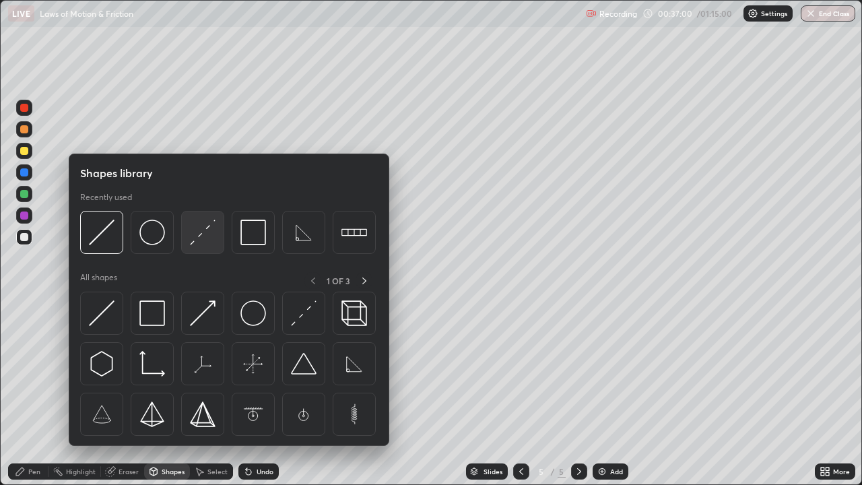
click at [199, 237] on img at bounding box center [203, 232] width 26 height 26
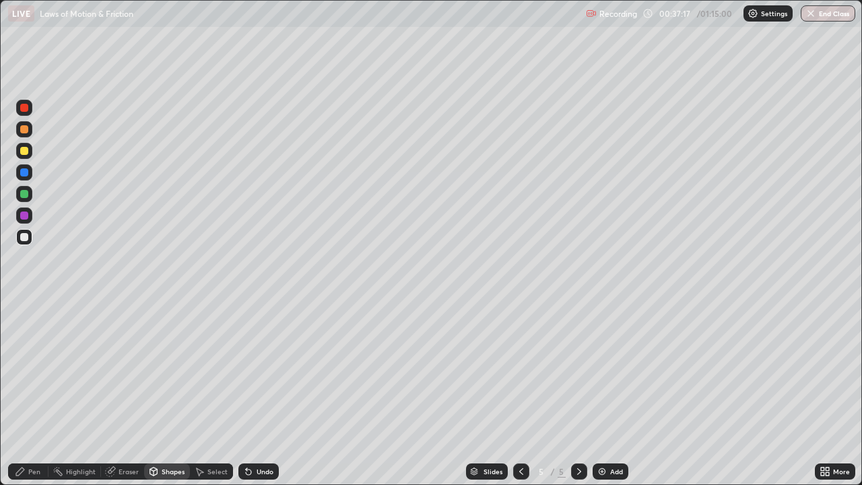
click at [165, 393] on div "Shapes" at bounding box center [173, 471] width 23 height 7
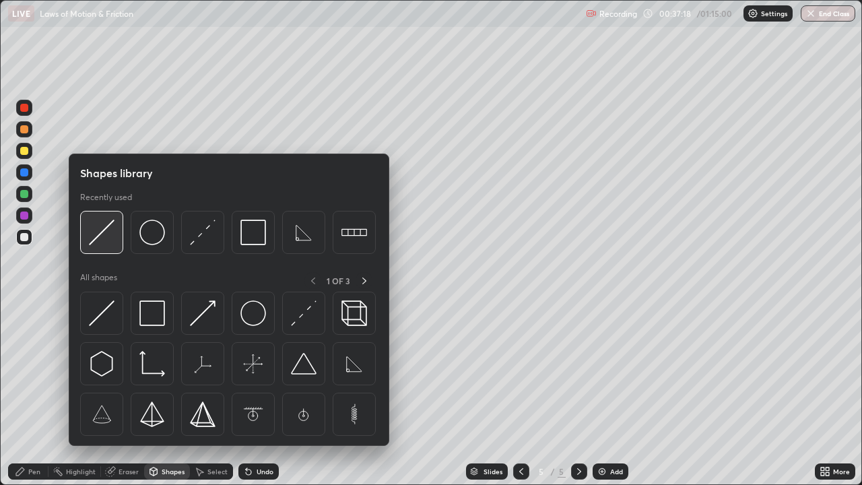
click at [100, 231] on img at bounding box center [102, 232] width 26 height 26
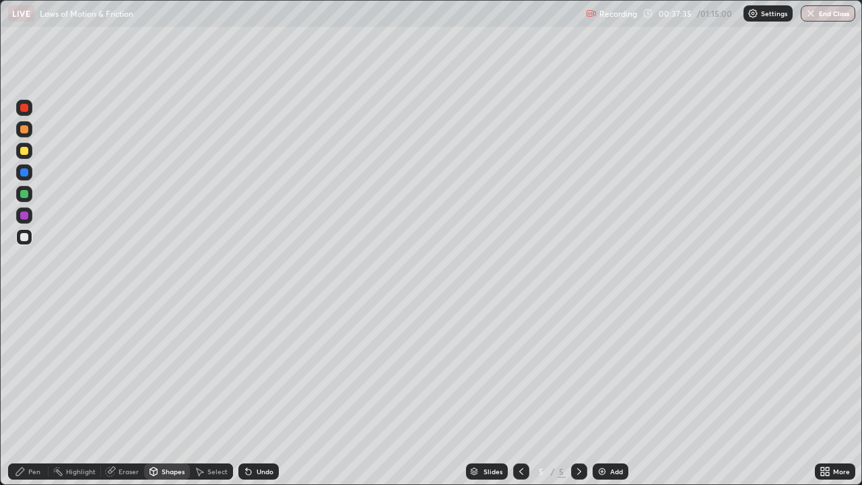
click at [265, 393] on div "Undo" at bounding box center [265, 471] width 17 height 7
click at [257, 393] on div "Undo" at bounding box center [265, 471] width 17 height 7
click at [253, 393] on div "Undo" at bounding box center [258, 471] width 40 height 16
click at [265, 393] on div "Undo" at bounding box center [265, 471] width 17 height 7
click at [174, 393] on div "Shapes" at bounding box center [167, 471] width 46 height 16
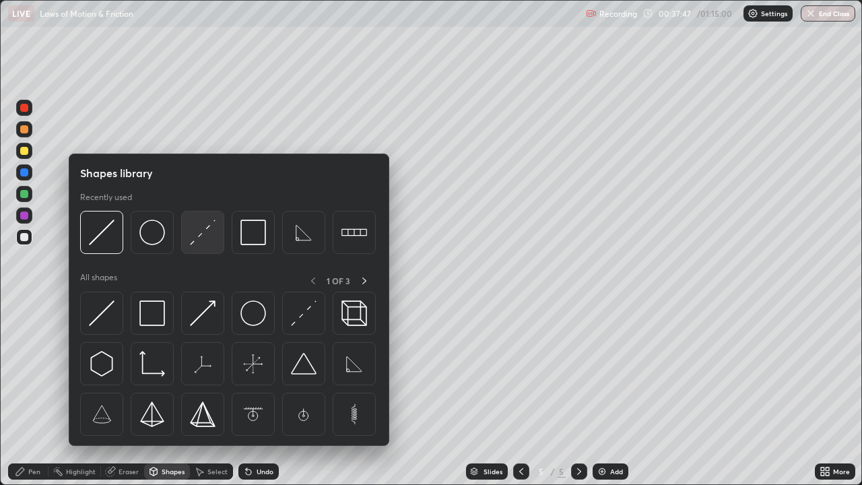
click at [203, 234] on img at bounding box center [203, 232] width 26 height 26
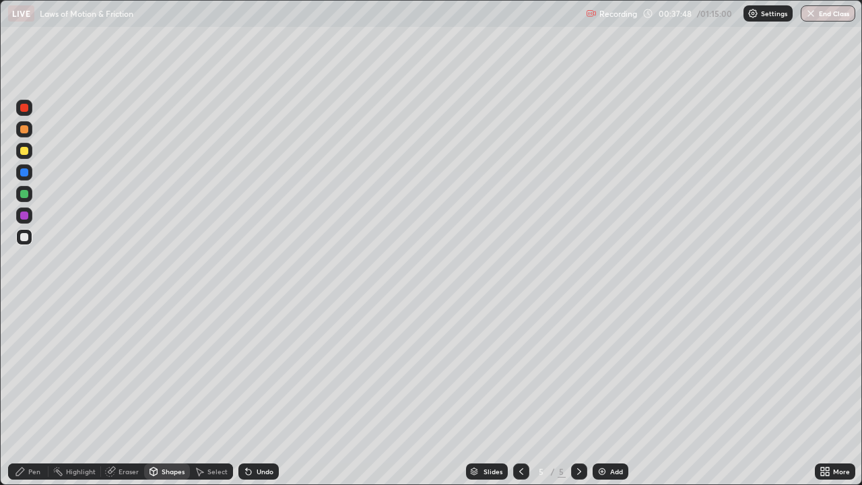
click at [26, 151] on div at bounding box center [24, 151] width 8 height 8
click at [28, 393] on div "Pen" at bounding box center [28, 471] width 40 height 16
click at [168, 393] on div "Shapes" at bounding box center [173, 471] width 23 height 7
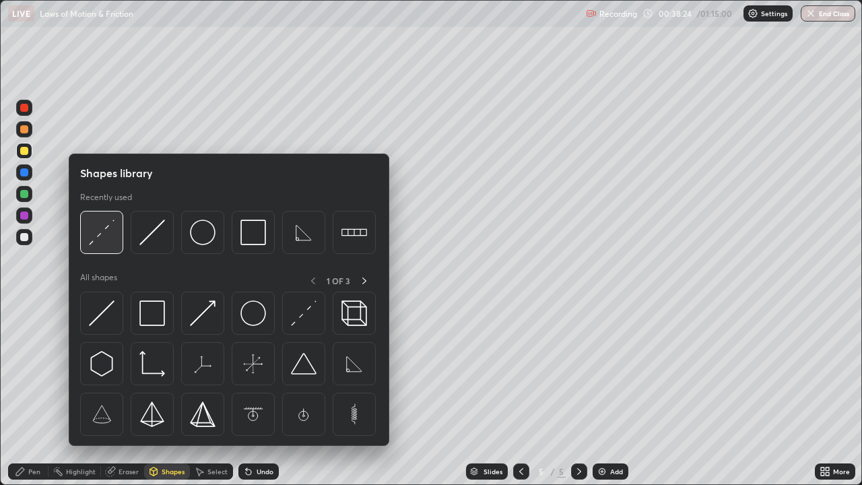
click at [101, 236] on img at bounding box center [102, 232] width 26 height 26
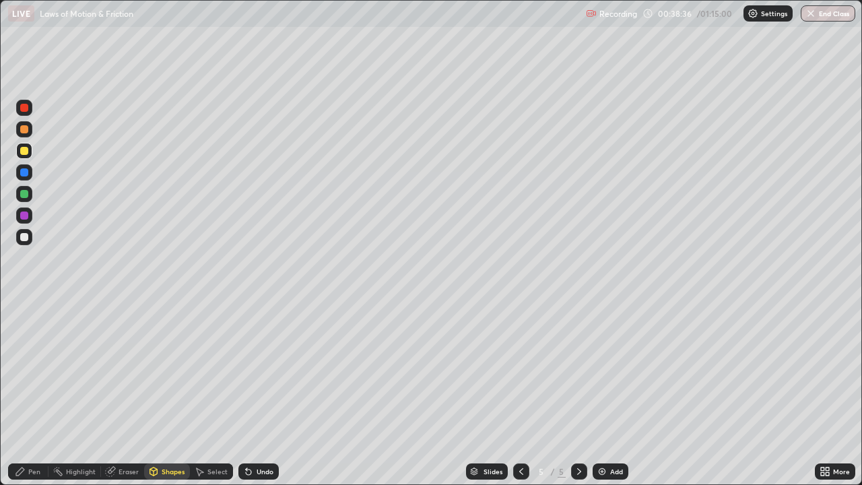
click at [26, 393] on div "Pen" at bounding box center [28, 471] width 40 height 16
click at [171, 393] on div "Shapes" at bounding box center [173, 471] width 23 height 7
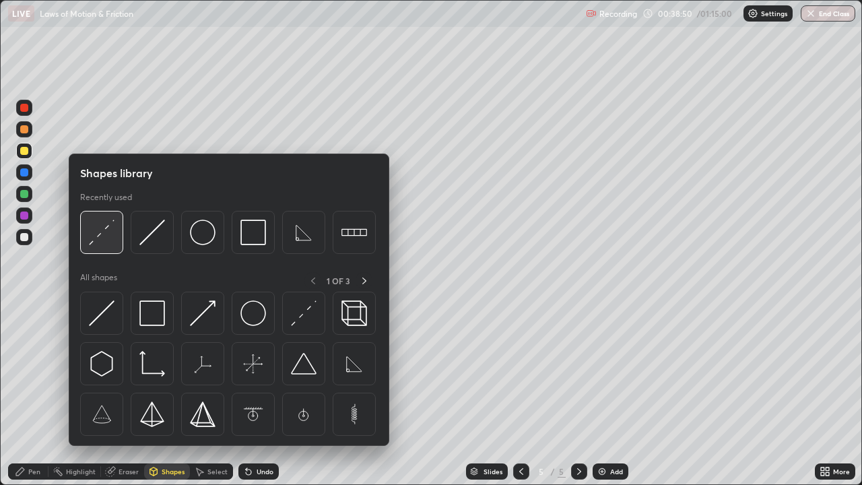
click at [101, 234] on img at bounding box center [102, 232] width 26 height 26
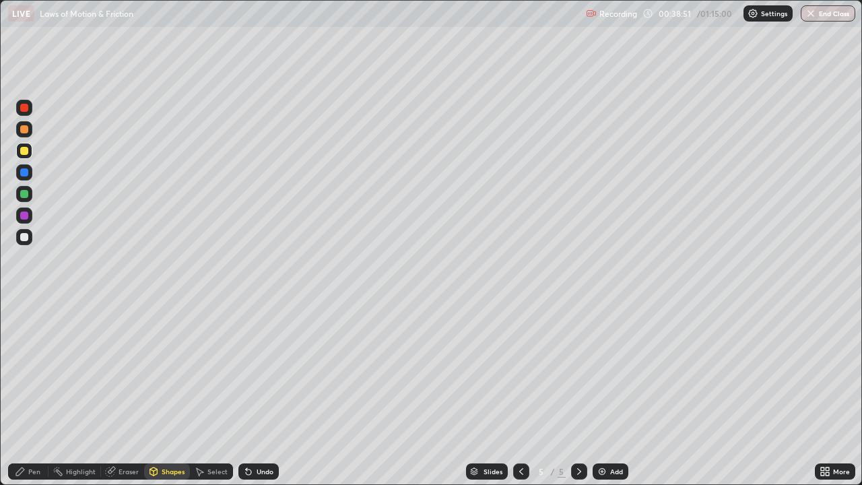
click at [24, 170] on div at bounding box center [24, 172] width 8 height 8
click at [26, 393] on div "Pen" at bounding box center [28, 471] width 40 height 16
click at [168, 393] on div "Shapes" at bounding box center [173, 471] width 23 height 7
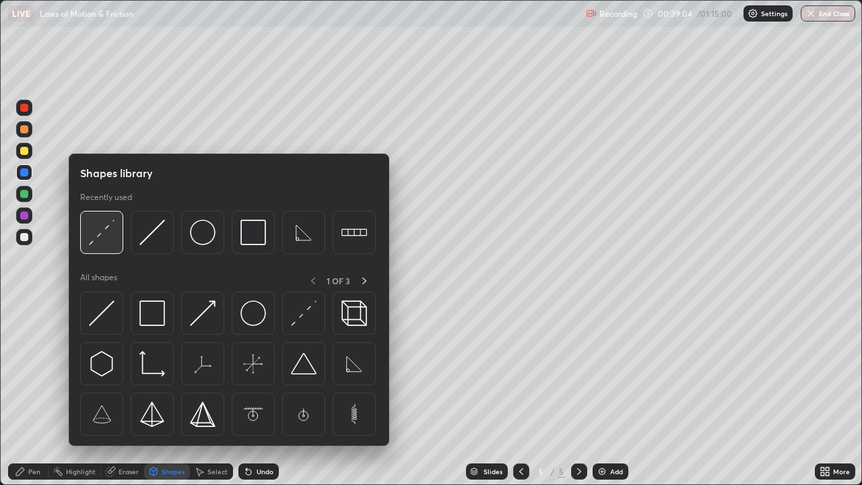
click at [103, 228] on img at bounding box center [102, 232] width 26 height 26
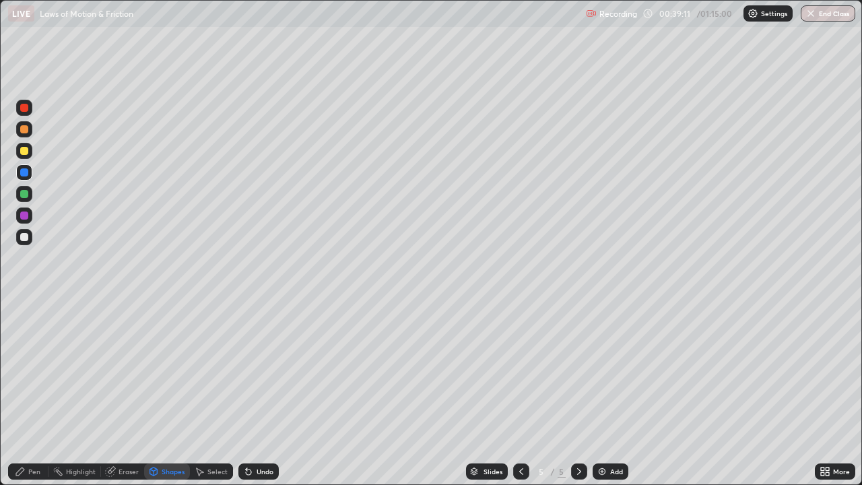
click at [33, 393] on div "Pen" at bounding box center [34, 471] width 12 height 7
click at [168, 393] on div "Shapes" at bounding box center [173, 471] width 23 height 7
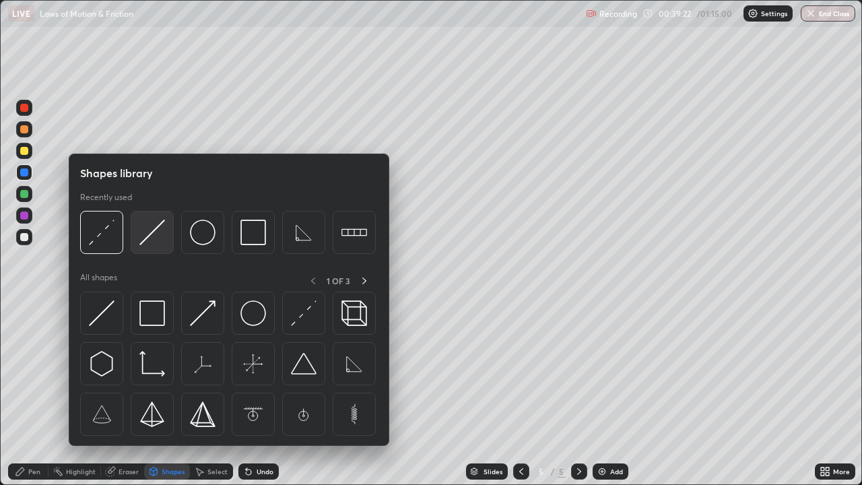
click at [143, 242] on img at bounding box center [152, 232] width 26 height 26
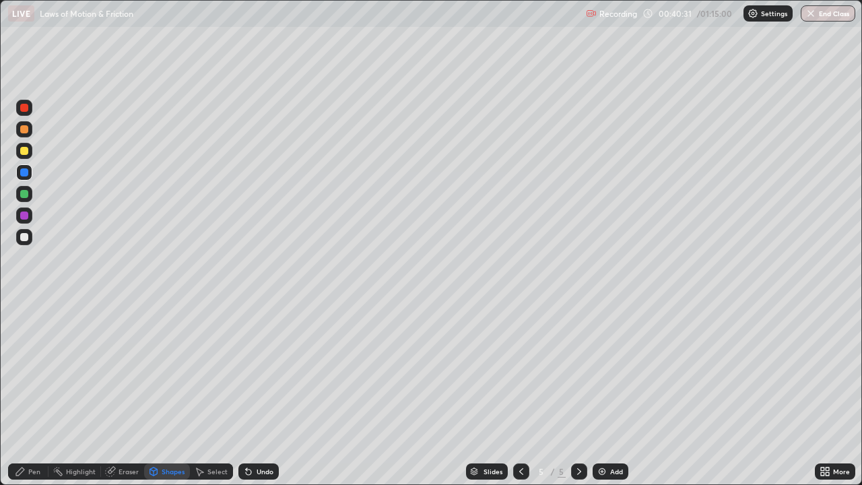
click at [33, 393] on div "Pen" at bounding box center [34, 471] width 12 height 7
click at [24, 240] on div at bounding box center [24, 237] width 8 height 8
click at [175, 393] on div "Shapes" at bounding box center [167, 471] width 46 height 16
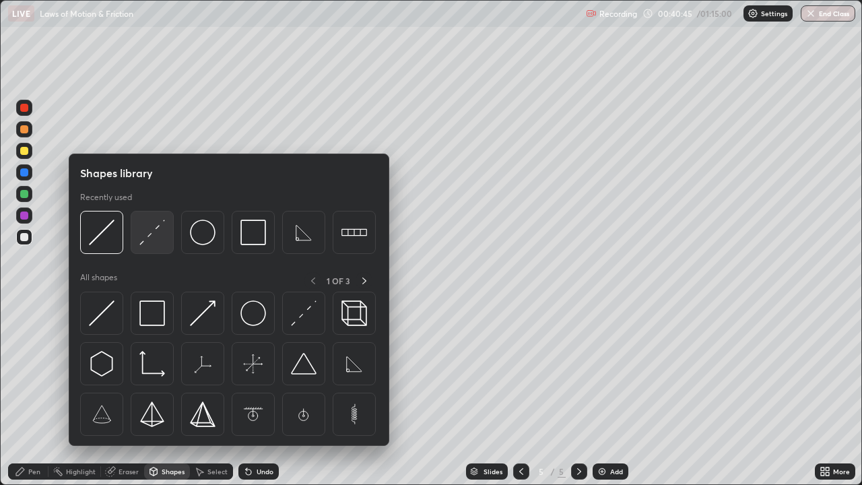
click at [149, 230] on img at bounding box center [152, 232] width 26 height 26
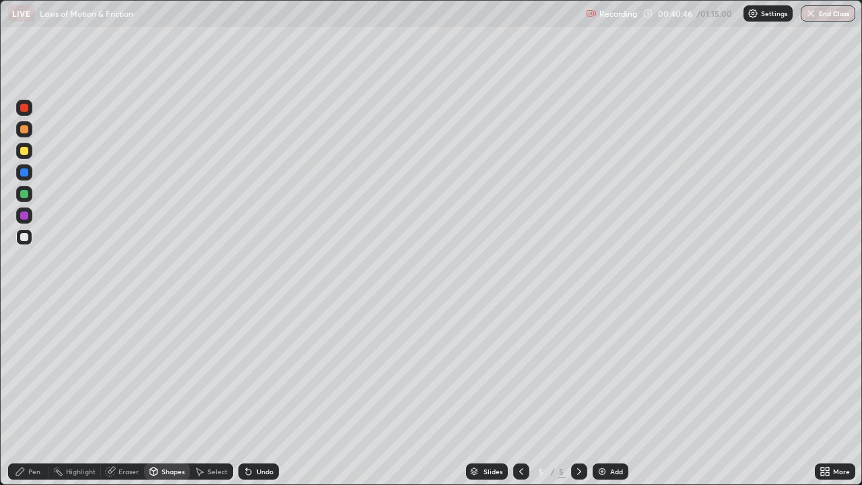
click at [22, 150] on div at bounding box center [24, 151] width 8 height 8
click at [30, 393] on div "Pen" at bounding box center [34, 471] width 12 height 7
click at [29, 234] on div at bounding box center [24, 237] width 16 height 16
click at [22, 393] on icon at bounding box center [20, 471] width 8 height 8
click at [166, 393] on div "Shapes" at bounding box center [167, 471] width 46 height 16
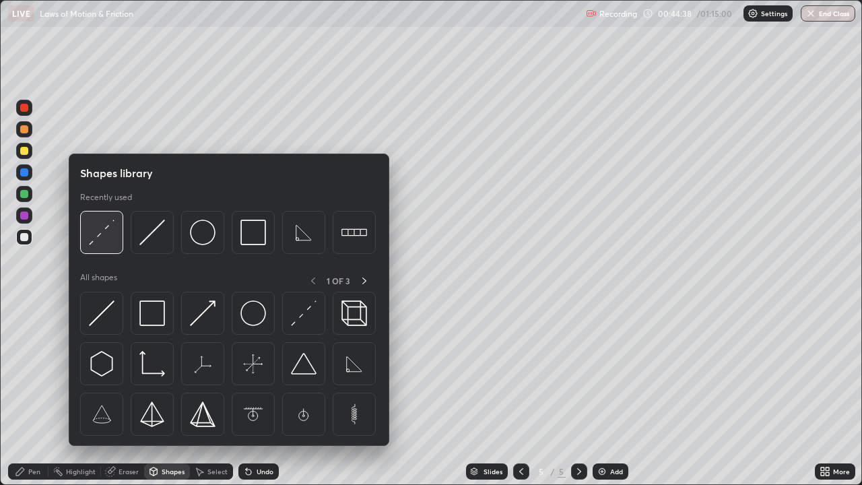
click at [92, 238] on img at bounding box center [102, 232] width 26 height 26
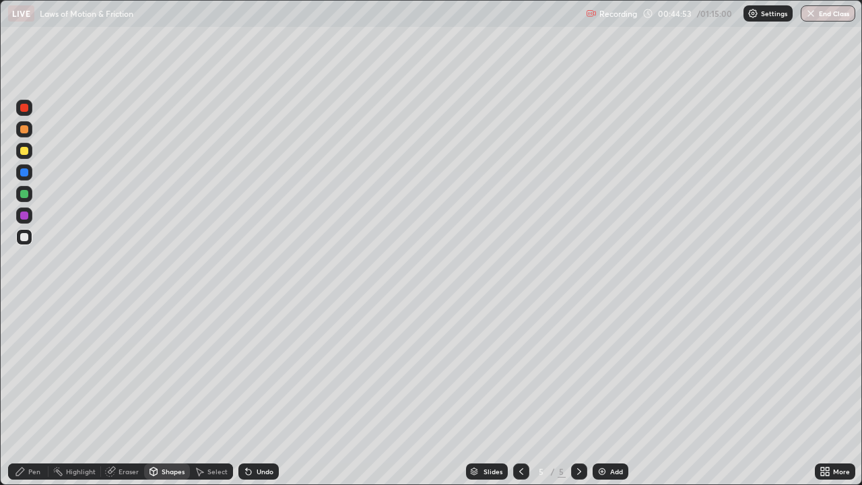
click at [29, 393] on div "Pen" at bounding box center [34, 471] width 12 height 7
click at [259, 393] on div "Undo" at bounding box center [265, 471] width 17 height 7
click at [252, 393] on div "Undo" at bounding box center [258, 471] width 40 height 16
click at [166, 393] on div "Shapes" at bounding box center [173, 471] width 23 height 7
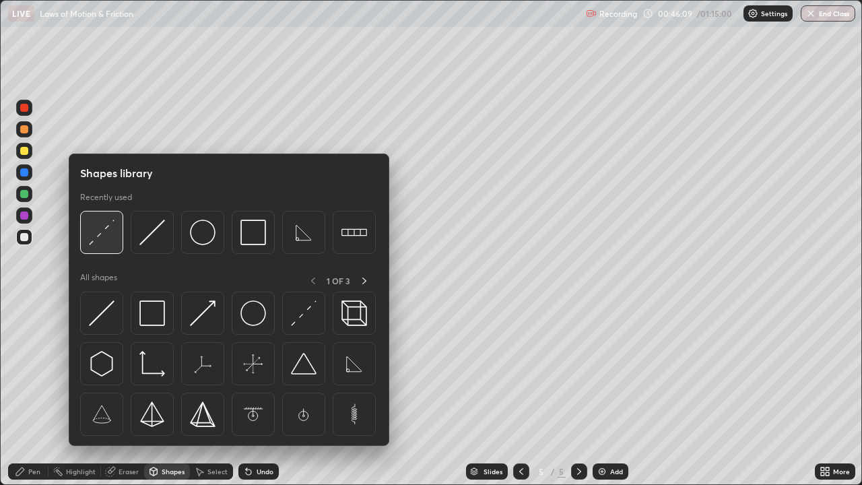
click at [110, 239] on img at bounding box center [102, 232] width 26 height 26
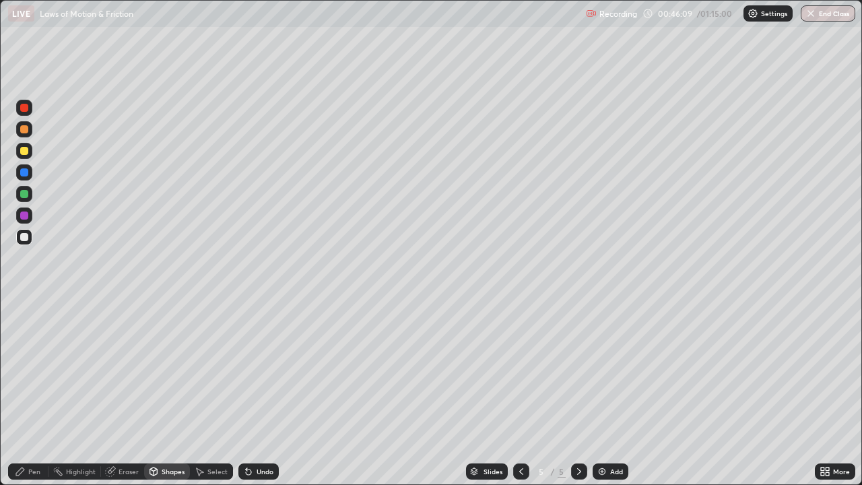
click at [26, 152] on div at bounding box center [24, 151] width 8 height 8
click at [26, 393] on div "Pen" at bounding box center [28, 471] width 40 height 16
click at [166, 393] on div "Shapes" at bounding box center [173, 471] width 23 height 7
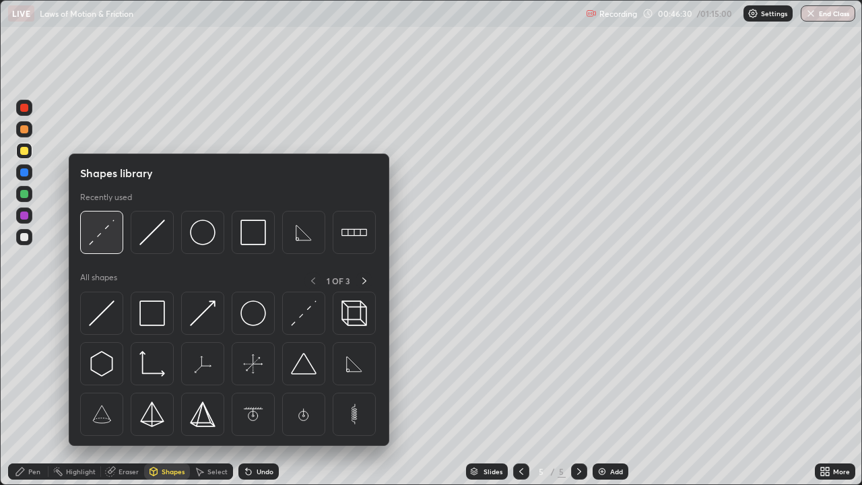
click at [100, 245] on img at bounding box center [102, 232] width 26 height 26
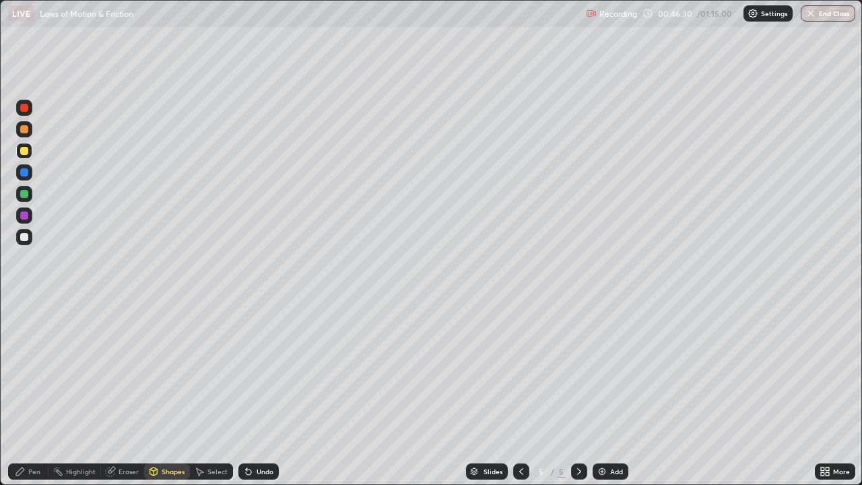
click at [28, 236] on div at bounding box center [24, 237] width 8 height 8
click at [26, 393] on div "Pen" at bounding box center [28, 471] width 40 height 16
click at [19, 153] on div at bounding box center [24, 151] width 16 height 16
click at [171, 393] on div "Shapes" at bounding box center [173, 471] width 23 height 7
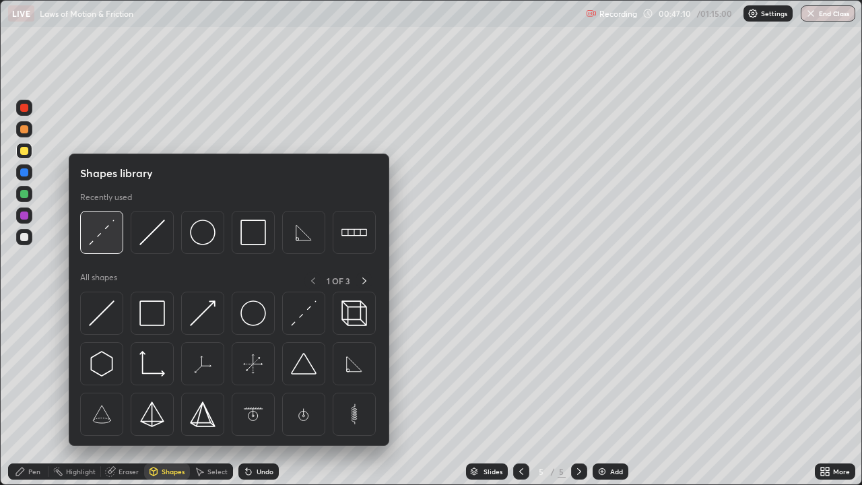
click at [106, 239] on img at bounding box center [102, 232] width 26 height 26
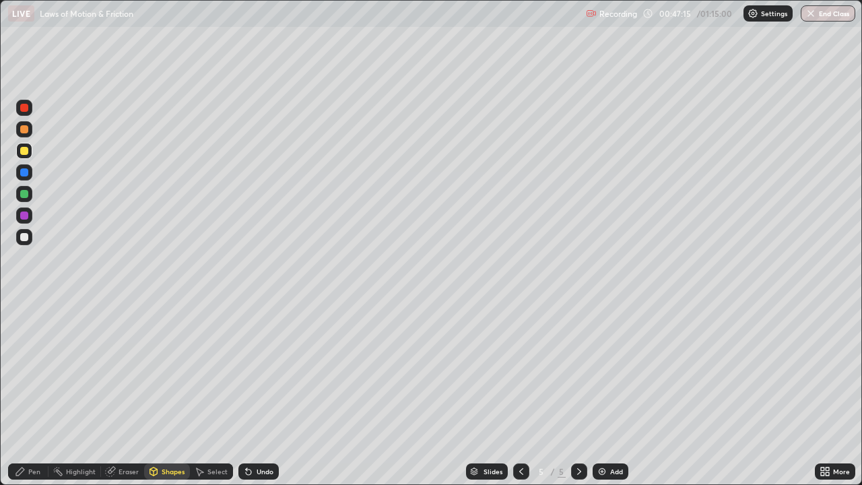
click at [32, 393] on div "Pen" at bounding box center [34, 471] width 12 height 7
click at [29, 237] on div at bounding box center [24, 237] width 16 height 16
click at [172, 393] on div "Shapes" at bounding box center [173, 471] width 23 height 7
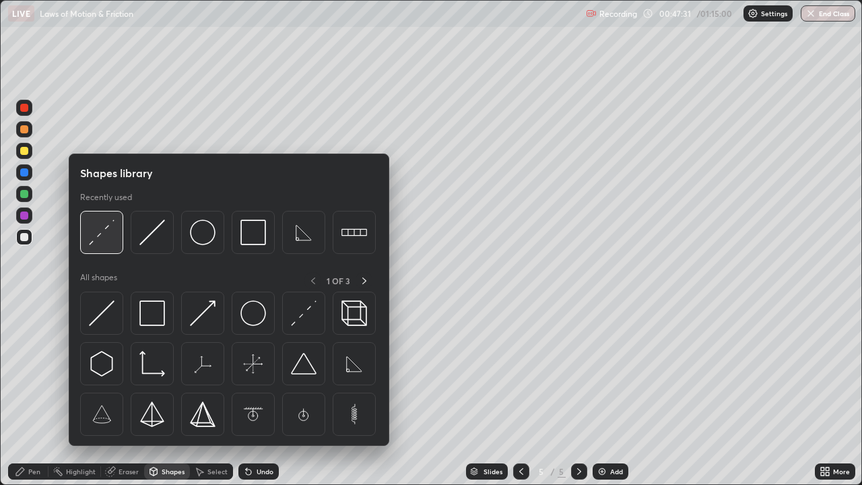
click at [106, 236] on img at bounding box center [102, 232] width 26 height 26
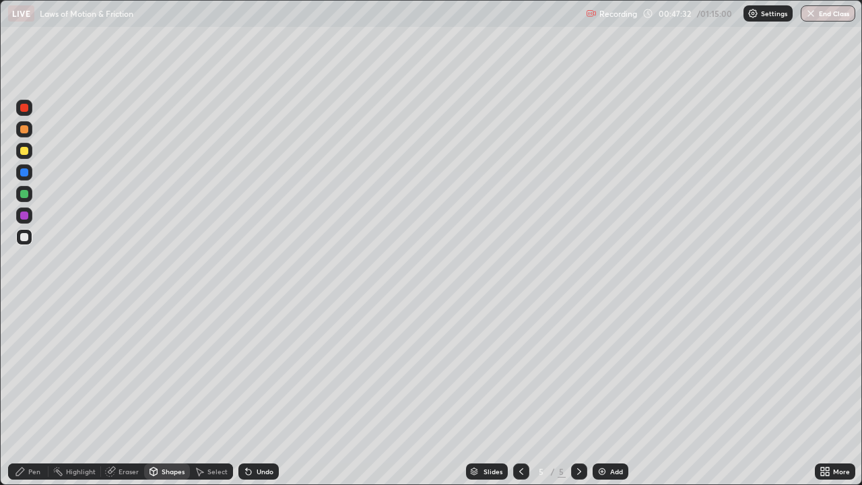
click at [22, 218] on div at bounding box center [24, 215] width 8 height 8
click at [32, 393] on div "Pen" at bounding box center [28, 471] width 40 height 16
click at [24, 149] on div at bounding box center [24, 151] width 8 height 8
click at [168, 393] on div "Shapes" at bounding box center [167, 471] width 46 height 16
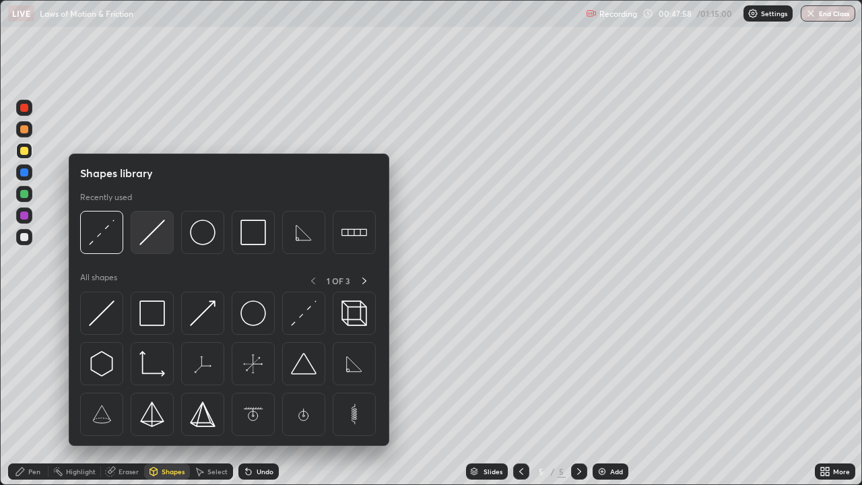
click at [153, 240] on img at bounding box center [152, 232] width 26 height 26
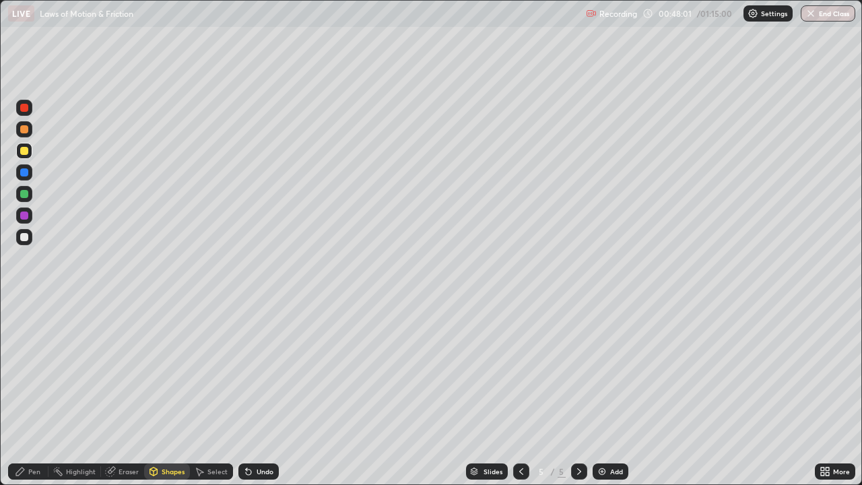
click at [28, 393] on div "Pen" at bounding box center [28, 471] width 40 height 16
click at [172, 393] on div "Shapes" at bounding box center [173, 471] width 23 height 7
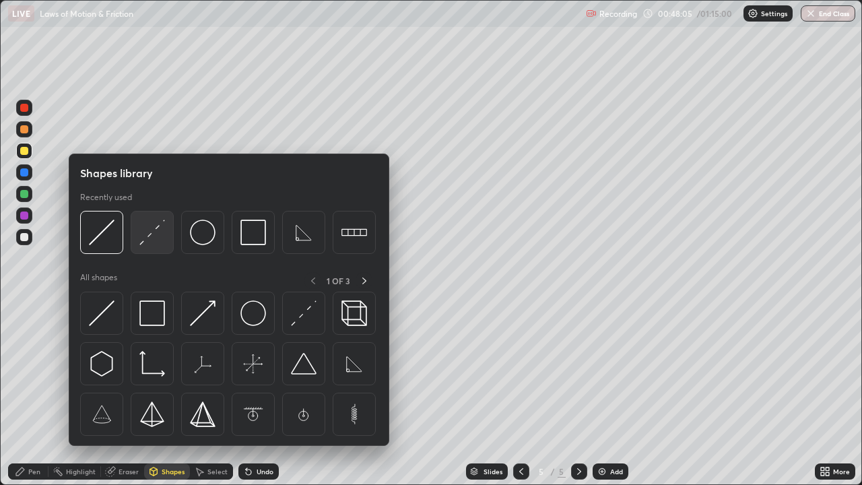
click at [157, 238] on img at bounding box center [152, 232] width 26 height 26
click at [27, 236] on div at bounding box center [24, 237] width 8 height 8
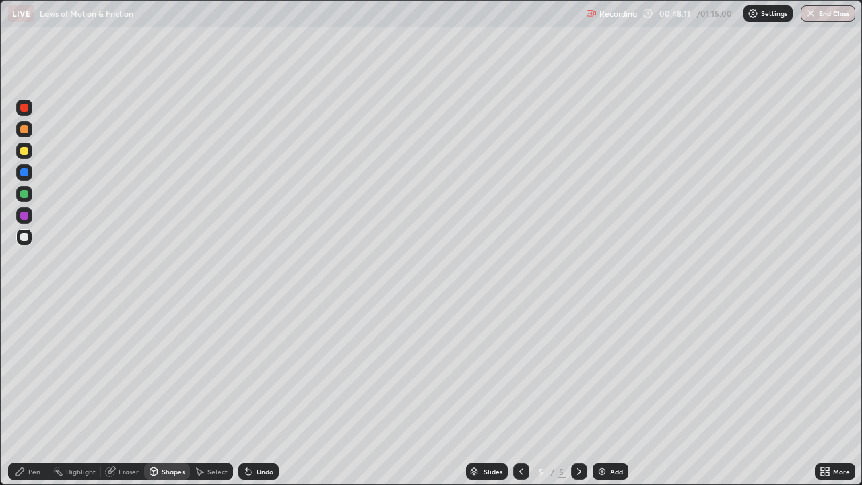
click at [30, 393] on div "Pen" at bounding box center [28, 471] width 40 height 16
click at [610, 393] on div "Add" at bounding box center [616, 471] width 13 height 7
click at [35, 393] on div "Pen" at bounding box center [34, 471] width 12 height 7
click at [27, 349] on div at bounding box center [24, 350] width 8 height 8
click at [30, 393] on div "Pen" at bounding box center [34, 471] width 12 height 7
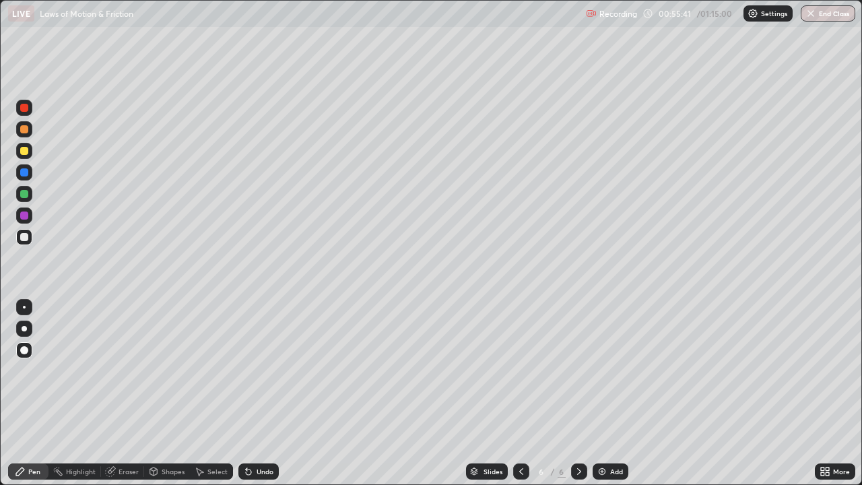
click at [31, 393] on div "Pen" at bounding box center [34, 471] width 12 height 7
click at [168, 393] on div "Shapes" at bounding box center [173, 471] width 23 height 7
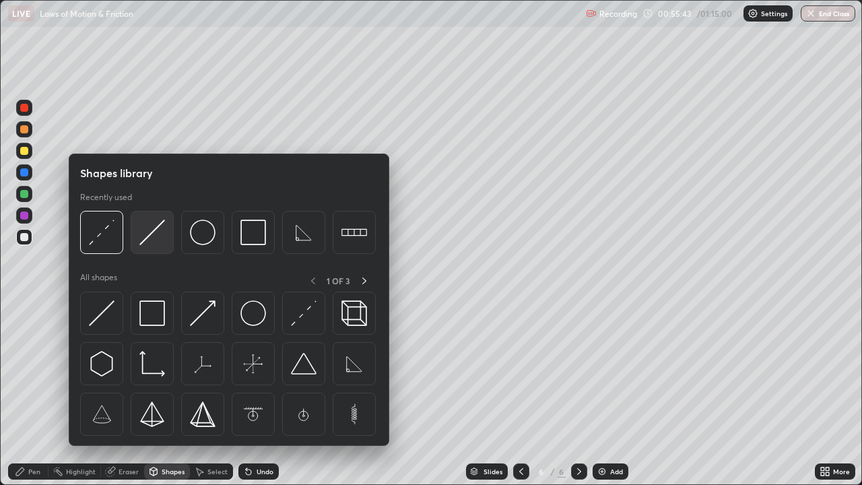
click at [154, 239] on img at bounding box center [152, 232] width 26 height 26
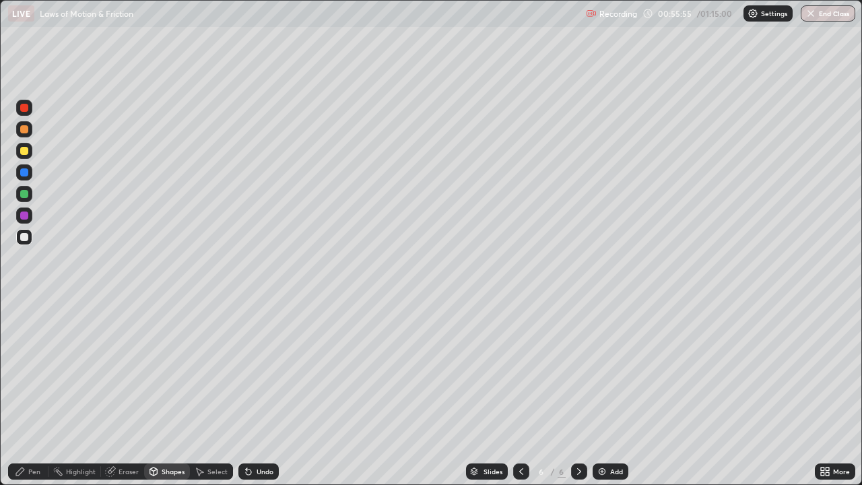
click at [181, 393] on div "Shapes" at bounding box center [173, 471] width 23 height 7
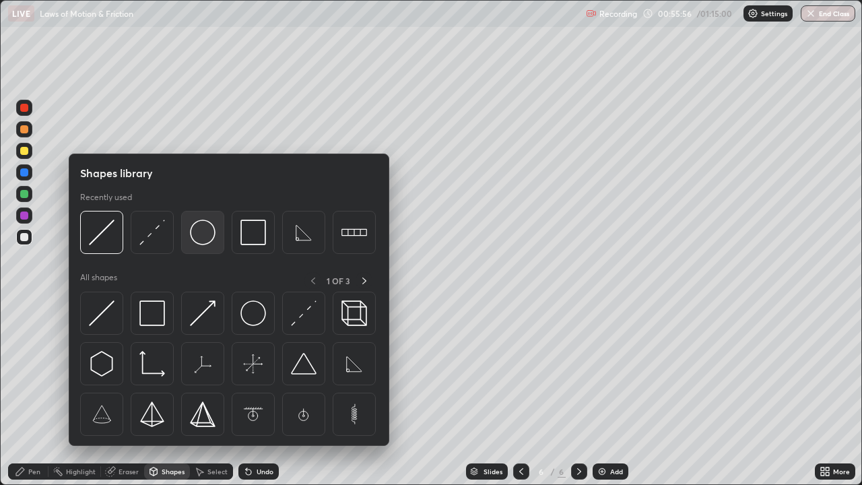
click at [211, 234] on img at bounding box center [203, 232] width 26 height 26
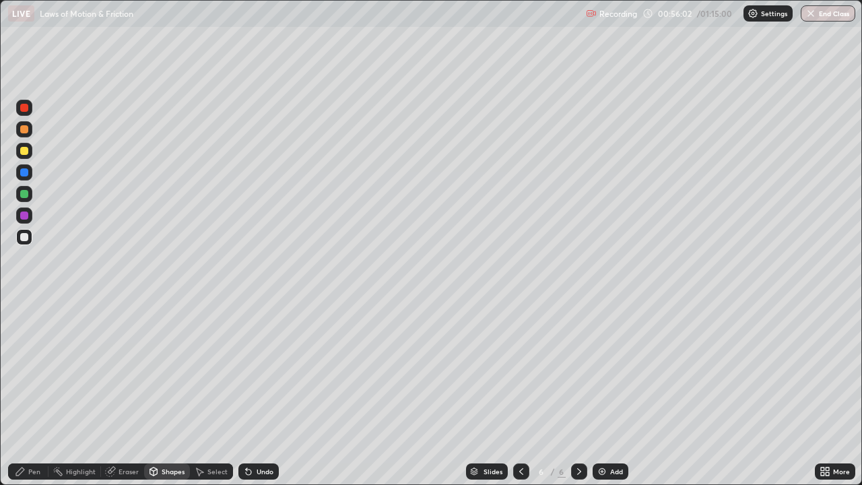
click at [174, 393] on div "Shapes" at bounding box center [173, 471] width 23 height 7
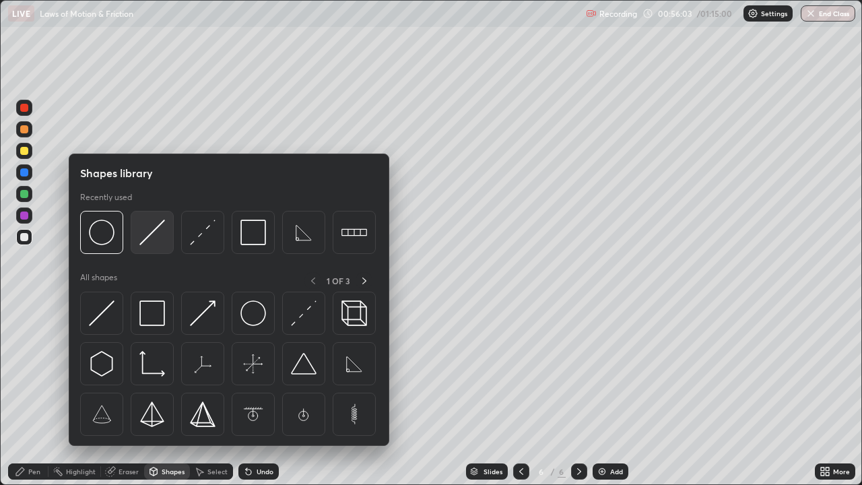
click at [158, 236] on img at bounding box center [152, 232] width 26 height 26
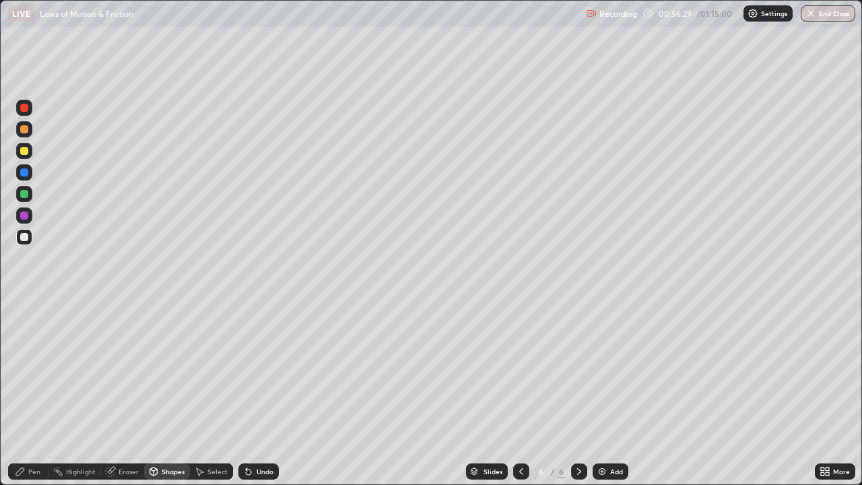
click at [168, 393] on div "Shapes" at bounding box center [173, 471] width 23 height 7
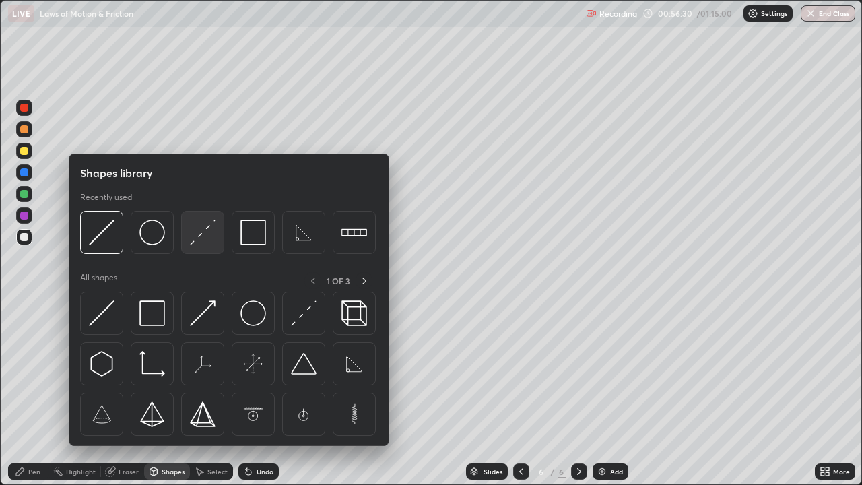
click at [196, 236] on img at bounding box center [203, 232] width 26 height 26
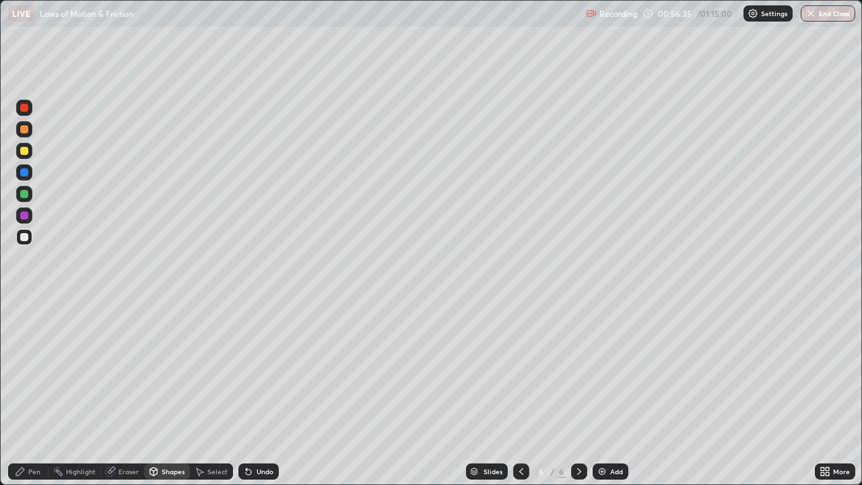
click at [36, 393] on div "Pen" at bounding box center [28, 471] width 40 height 16
click at [264, 393] on div "Undo" at bounding box center [265, 471] width 17 height 7
click at [262, 393] on div "Undo" at bounding box center [265, 471] width 17 height 7
click at [260, 393] on div "Undo" at bounding box center [265, 471] width 17 height 7
click at [261, 393] on div "Undo" at bounding box center [265, 471] width 17 height 7
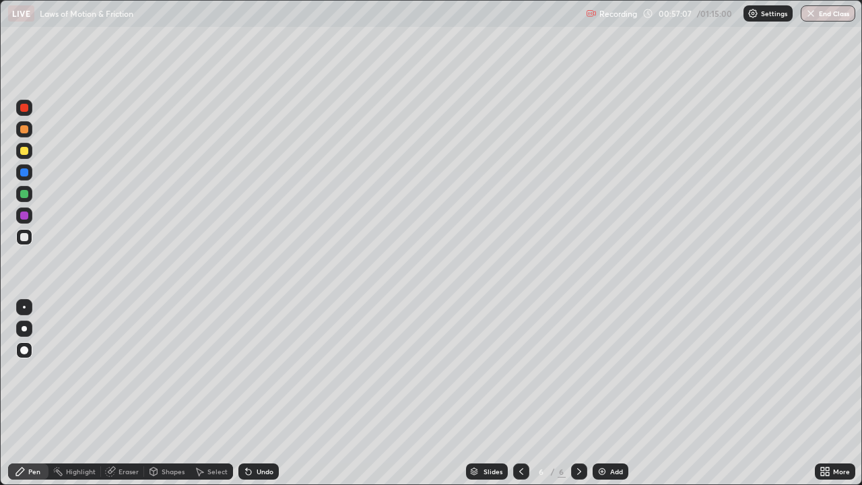
click at [259, 393] on div "Undo" at bounding box center [265, 471] width 17 height 7
click at [169, 393] on div "Shapes" at bounding box center [173, 471] width 23 height 7
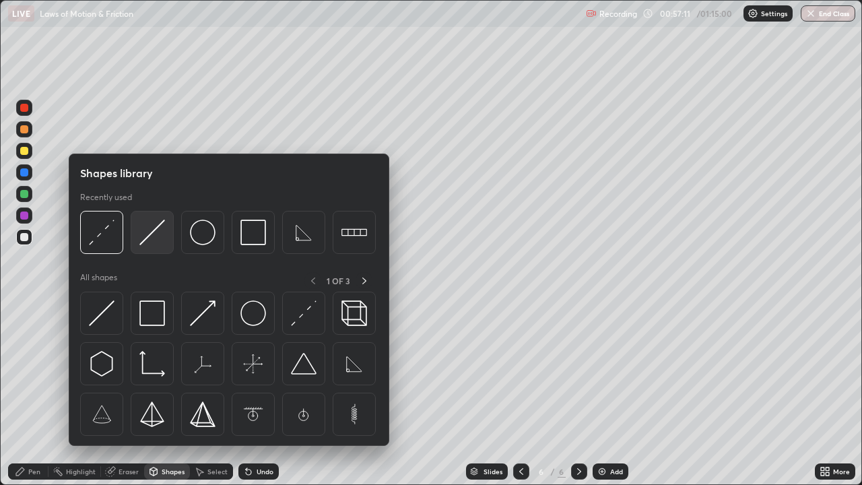
click at [153, 234] on img at bounding box center [152, 232] width 26 height 26
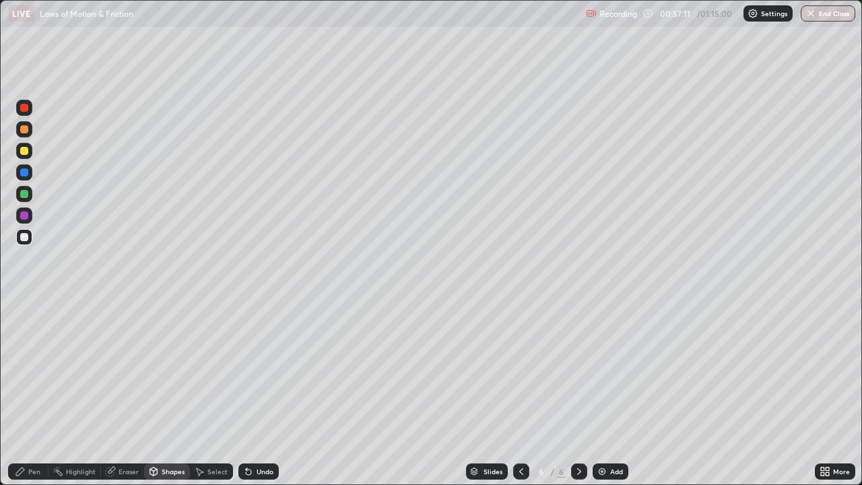
click at [26, 154] on div at bounding box center [24, 151] width 8 height 8
click at [34, 393] on div "Pen" at bounding box center [34, 471] width 12 height 7
click at [167, 393] on div "Shapes" at bounding box center [173, 471] width 23 height 7
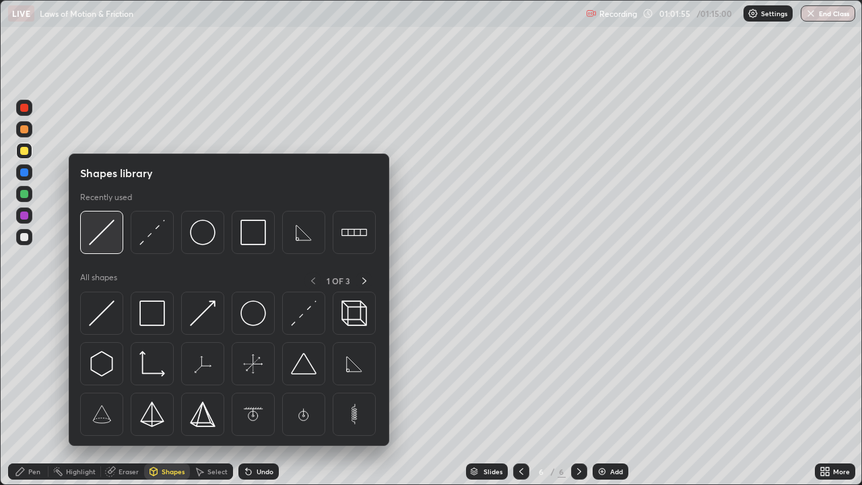
click at [102, 236] on img at bounding box center [102, 232] width 26 height 26
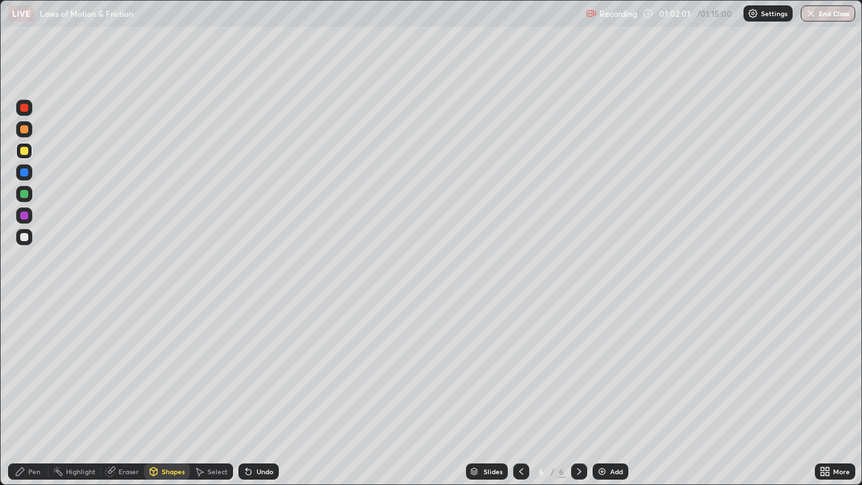
click at [34, 393] on div "Pen" at bounding box center [34, 471] width 12 height 7
click at [176, 393] on div "Shapes" at bounding box center [173, 471] width 23 height 7
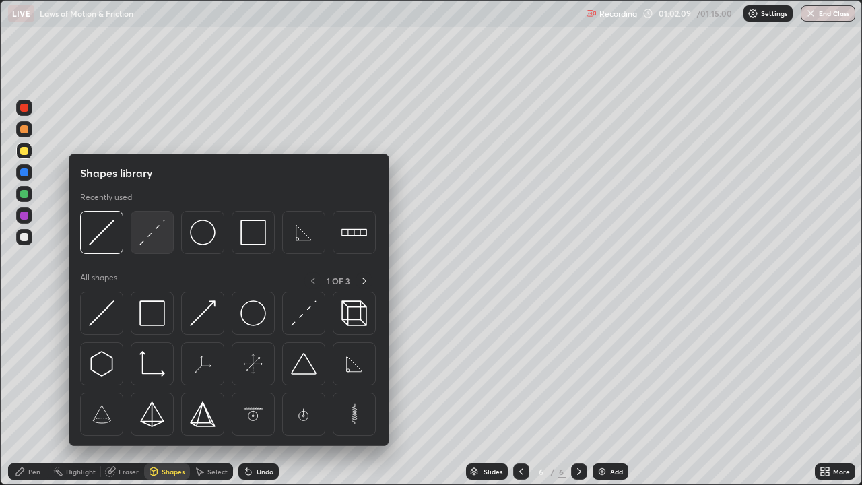
click at [152, 236] on img at bounding box center [152, 232] width 26 height 26
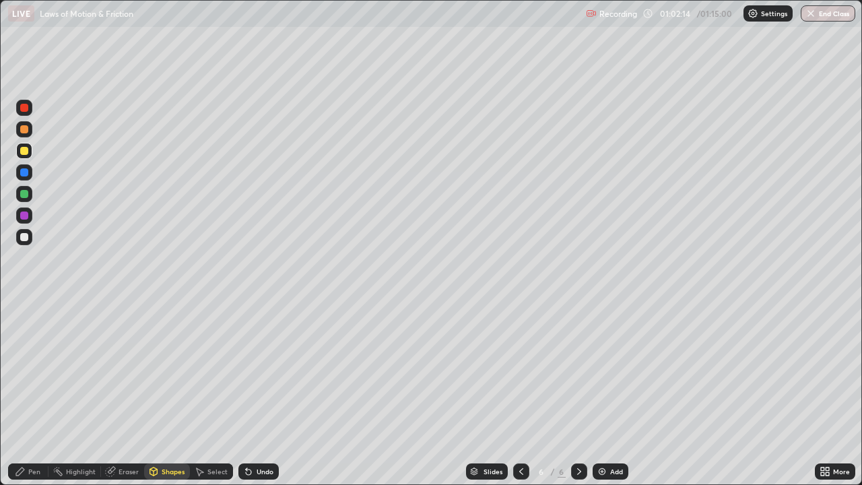
click at [168, 393] on div "Shapes" at bounding box center [173, 471] width 23 height 7
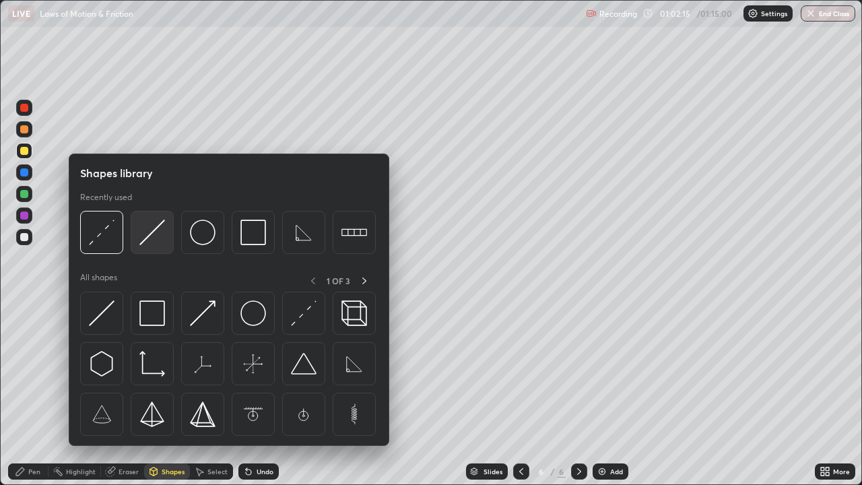
click at [146, 238] on img at bounding box center [152, 232] width 26 height 26
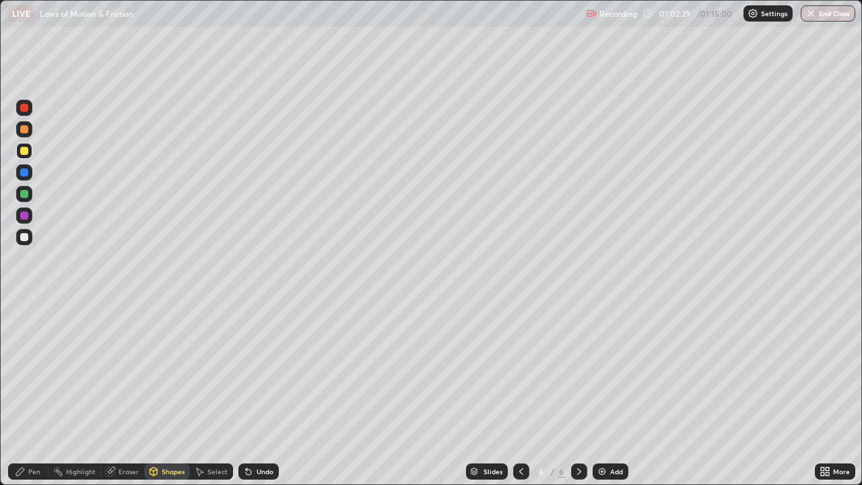
click at [253, 393] on div "Undo" at bounding box center [258, 471] width 40 height 16
click at [257, 393] on div "Undo" at bounding box center [265, 471] width 17 height 7
click at [259, 393] on div "Undo" at bounding box center [265, 471] width 17 height 7
click at [32, 393] on div "Pen" at bounding box center [34, 471] width 12 height 7
click at [261, 393] on div "Undo" at bounding box center [265, 471] width 17 height 7
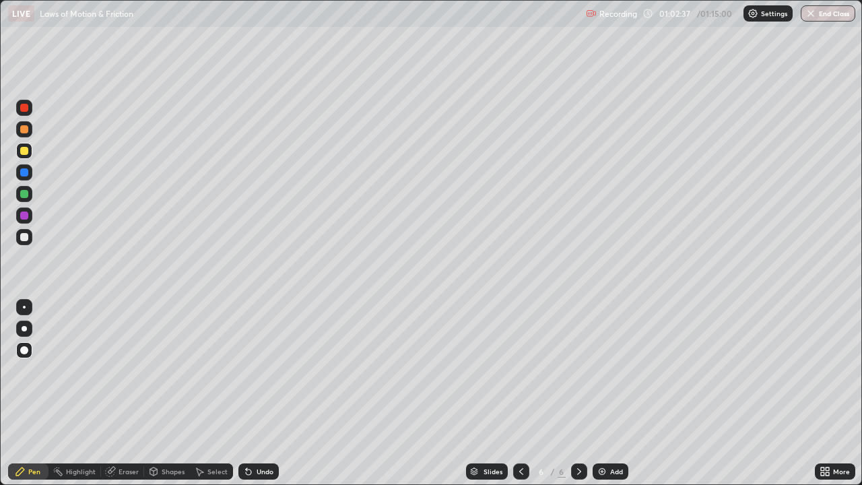
click at [261, 393] on div "Undo" at bounding box center [265, 471] width 17 height 7
click at [260, 393] on div "Undo" at bounding box center [265, 471] width 17 height 7
click at [259, 393] on div "Undo" at bounding box center [258, 471] width 40 height 16
click at [257, 393] on div "Undo" at bounding box center [258, 471] width 40 height 16
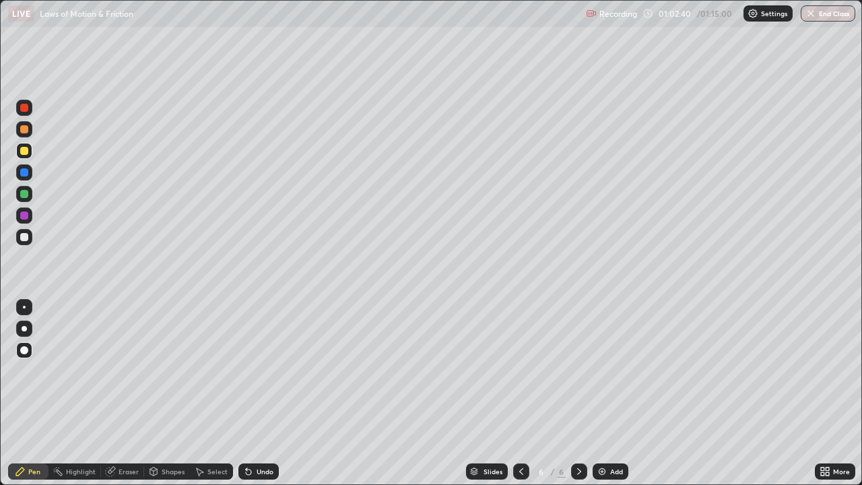
click at [36, 393] on div "Pen" at bounding box center [34, 471] width 12 height 7
click at [168, 393] on div "Shapes" at bounding box center [167, 471] width 46 height 16
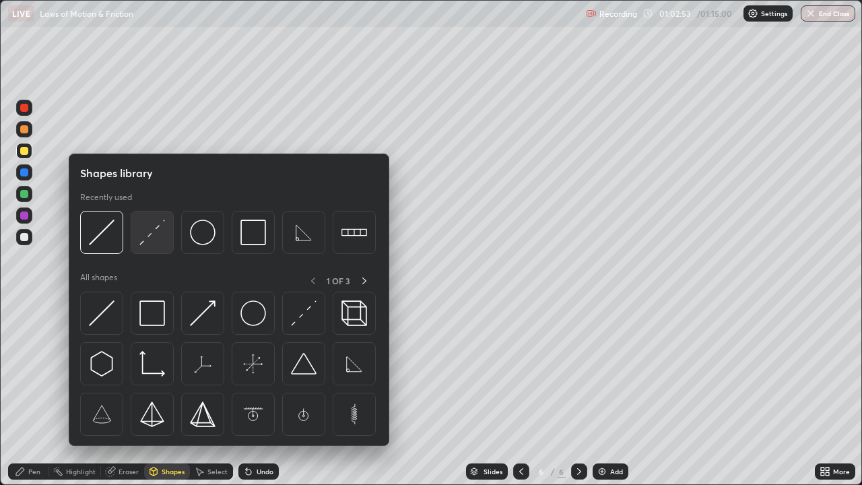
click at [145, 236] on img at bounding box center [152, 232] width 26 height 26
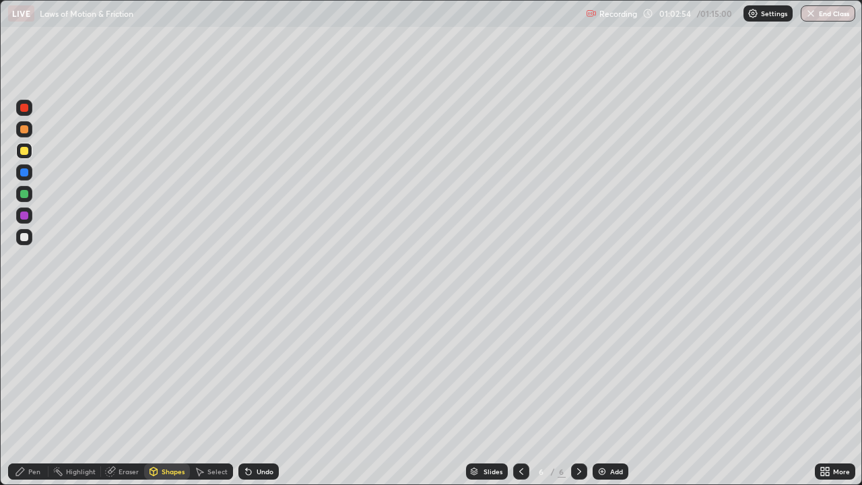
click at [24, 239] on div at bounding box center [24, 237] width 8 height 8
click at [28, 393] on div "Pen" at bounding box center [28, 471] width 40 height 16
click at [168, 393] on div "Shapes" at bounding box center [173, 471] width 23 height 7
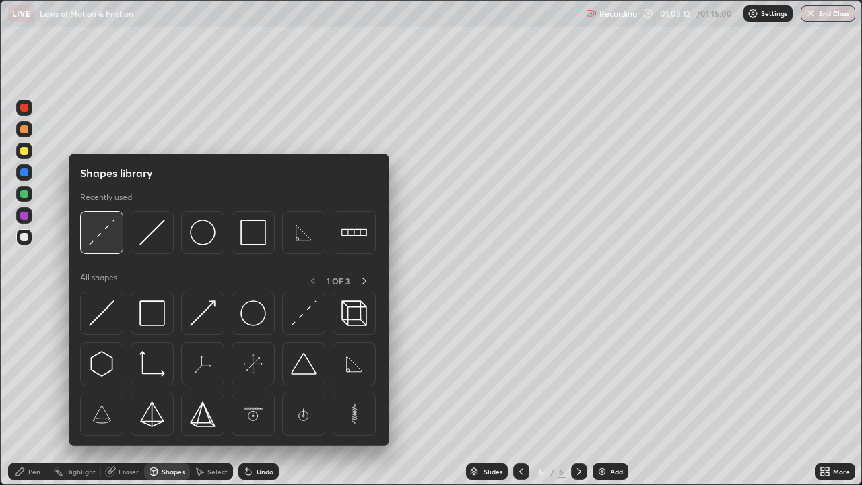
click at [96, 235] on img at bounding box center [102, 232] width 26 height 26
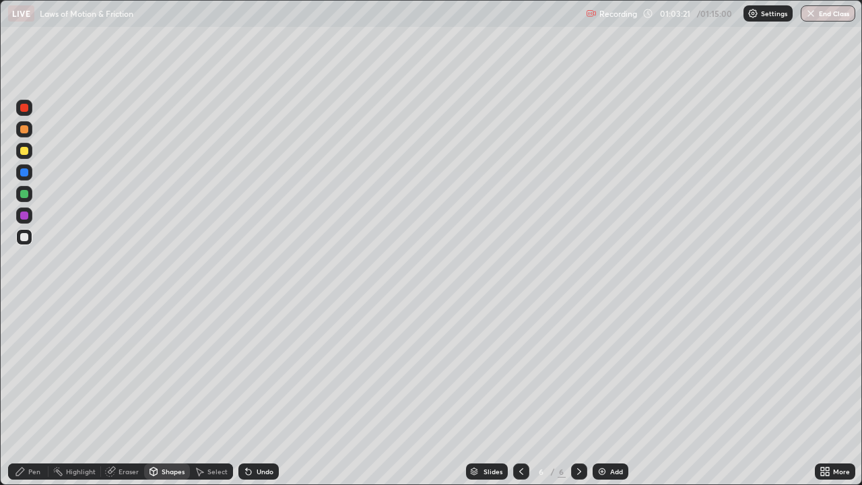
click at [28, 393] on div "Pen" at bounding box center [34, 471] width 12 height 7
click at [257, 393] on div "Undo" at bounding box center [265, 471] width 17 height 7
click at [263, 393] on div "Undo" at bounding box center [265, 471] width 17 height 7
click at [169, 393] on div "Shapes" at bounding box center [173, 471] width 23 height 7
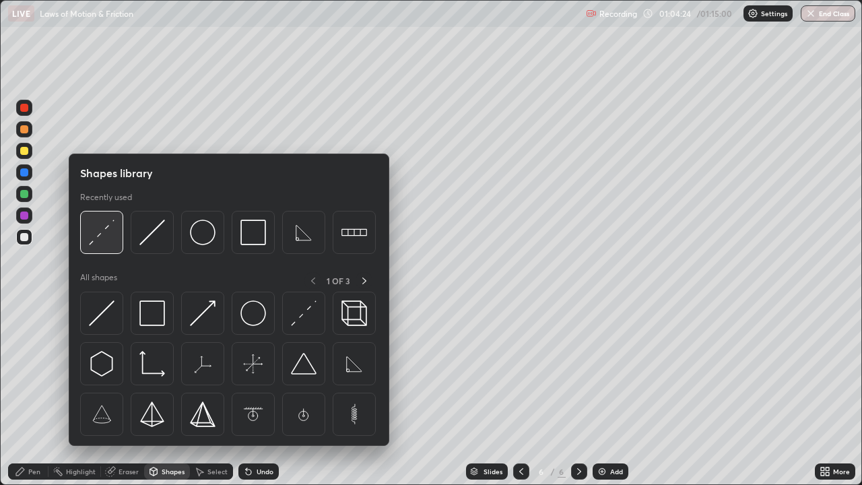
click at [104, 234] on img at bounding box center [102, 232] width 26 height 26
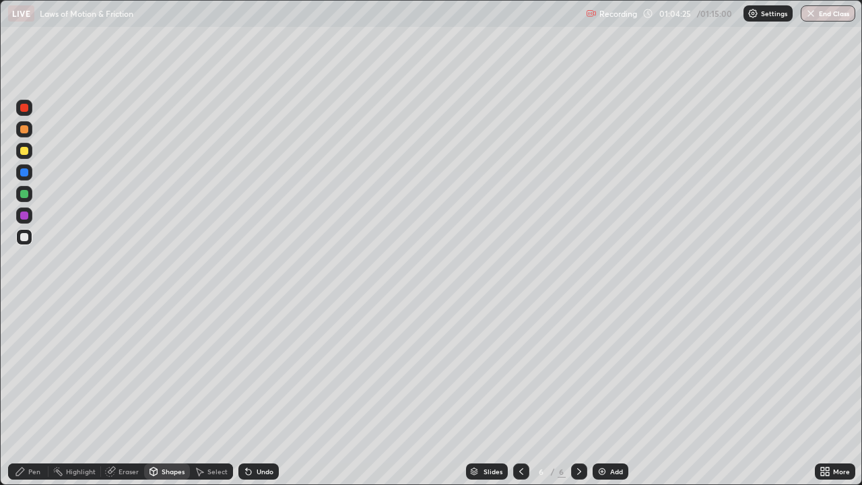
click at [23, 147] on div at bounding box center [24, 151] width 8 height 8
click at [46, 393] on div "Pen" at bounding box center [28, 471] width 40 height 27
click at [119, 393] on div "Eraser" at bounding box center [122, 471] width 43 height 16
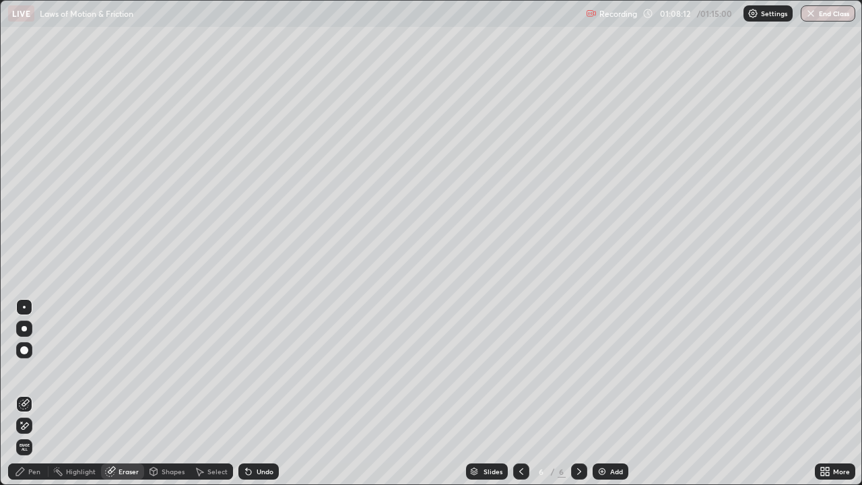
click at [167, 393] on div "Shapes" at bounding box center [173, 471] width 23 height 7
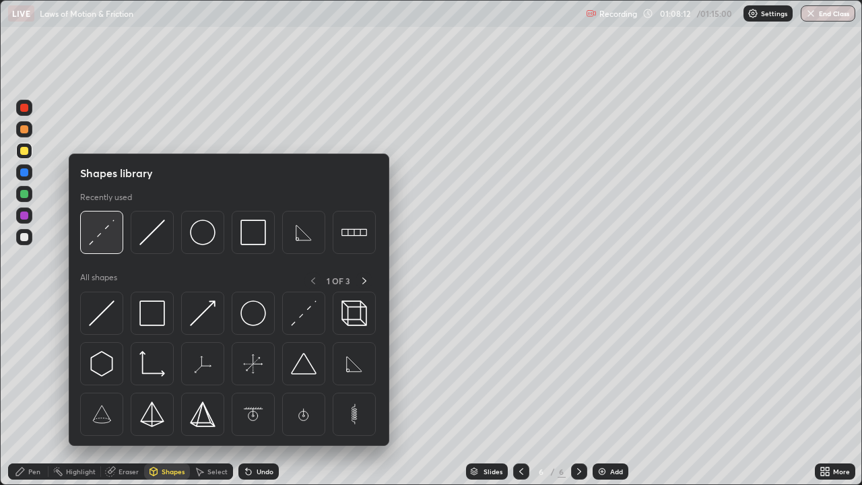
click at [110, 229] on img at bounding box center [102, 232] width 26 height 26
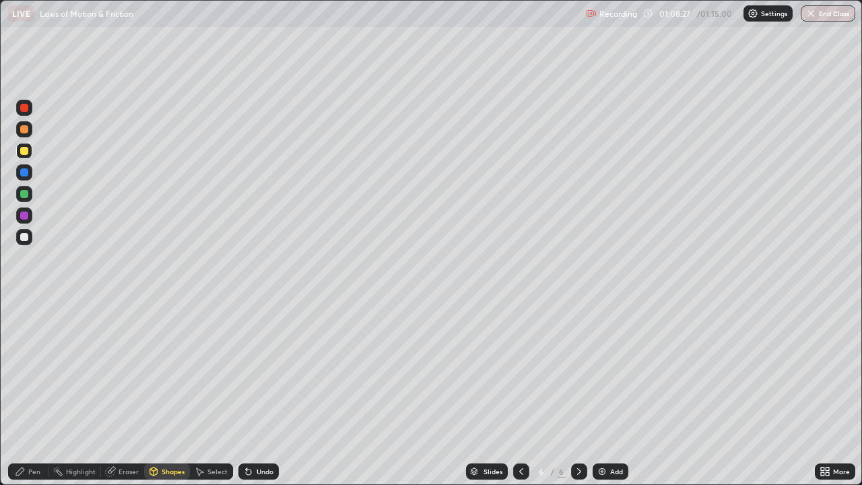
click at [37, 393] on div "Pen" at bounding box center [34, 471] width 12 height 7
click at [172, 393] on div "Shapes" at bounding box center [173, 471] width 23 height 7
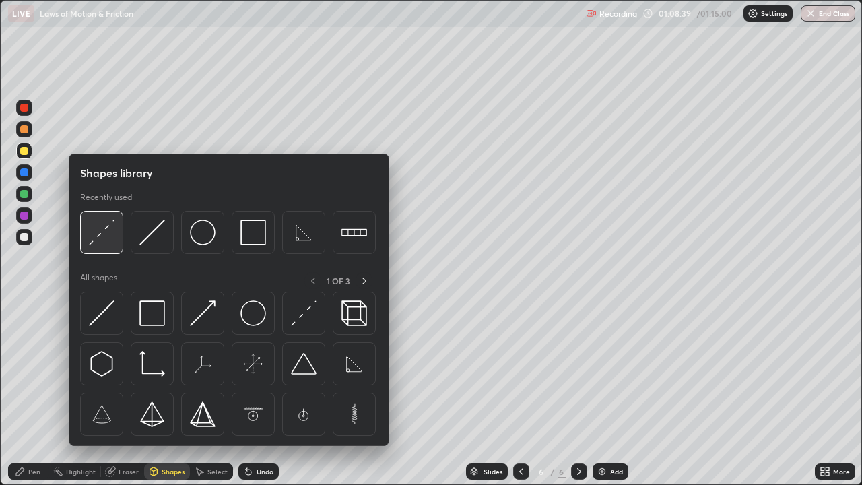
click at [102, 240] on img at bounding box center [102, 232] width 26 height 26
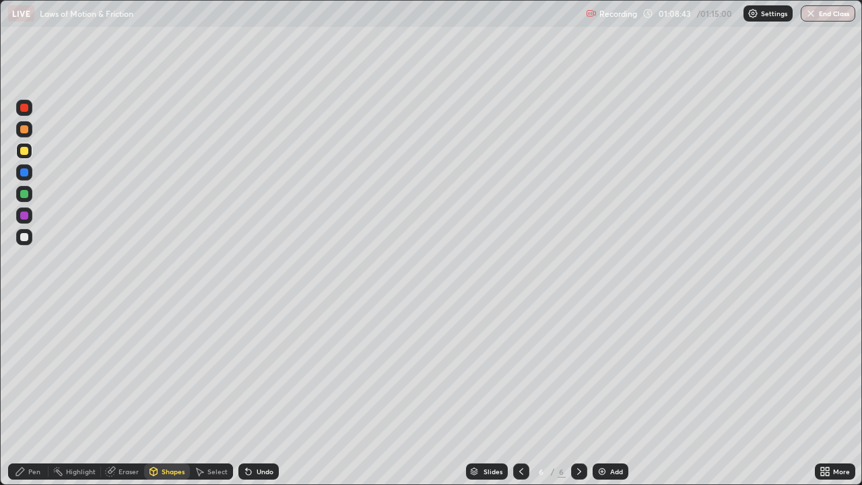
click at [26, 393] on icon at bounding box center [20, 471] width 11 height 11
click at [164, 393] on div "Shapes" at bounding box center [173, 471] width 23 height 7
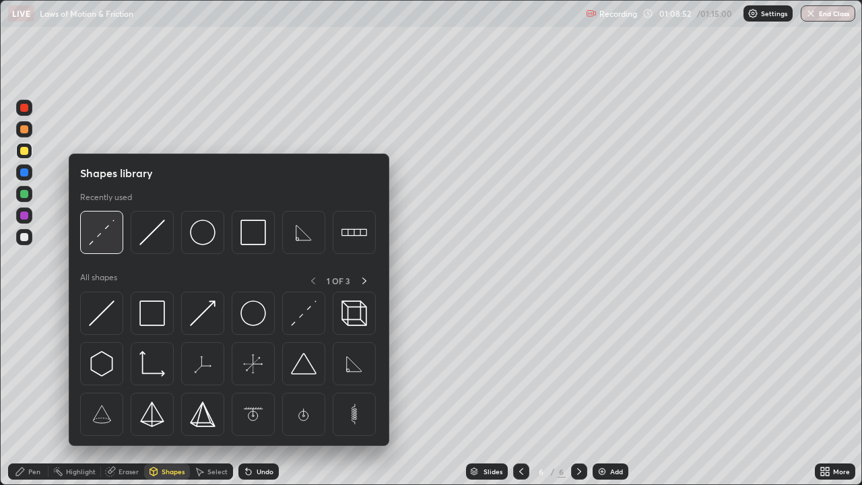
click at [107, 240] on img at bounding box center [102, 232] width 26 height 26
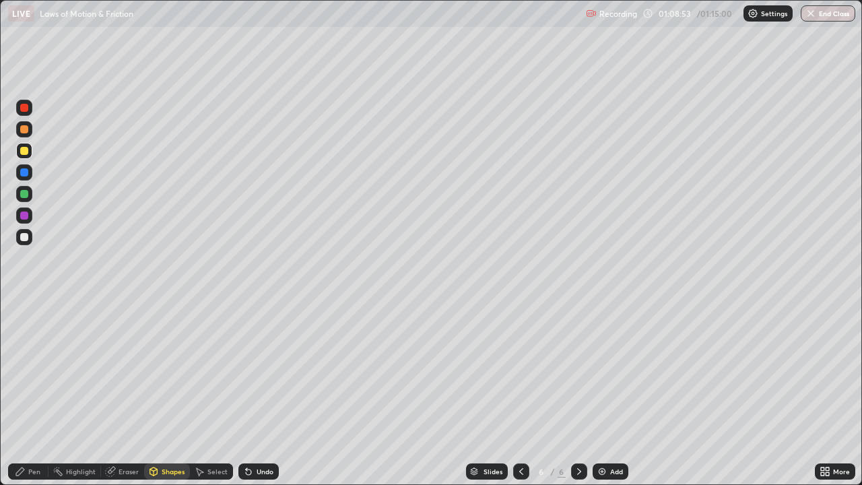
click at [28, 393] on div "Pen" at bounding box center [34, 471] width 12 height 7
click at [261, 393] on div "Undo" at bounding box center [265, 471] width 17 height 7
click at [612, 393] on div "Add" at bounding box center [616, 471] width 13 height 7
click at [33, 393] on div "Pen" at bounding box center [34, 471] width 12 height 7
click at [261, 393] on div "Undo" at bounding box center [265, 471] width 17 height 7
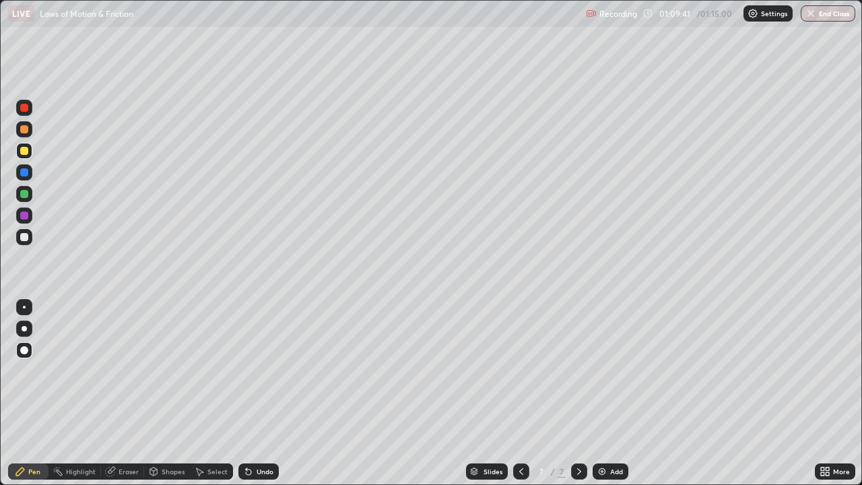
click at [257, 393] on div "Undo" at bounding box center [265, 471] width 17 height 7
click at [261, 393] on div "Undo" at bounding box center [265, 471] width 17 height 7
click at [170, 393] on div "Shapes" at bounding box center [167, 471] width 46 height 16
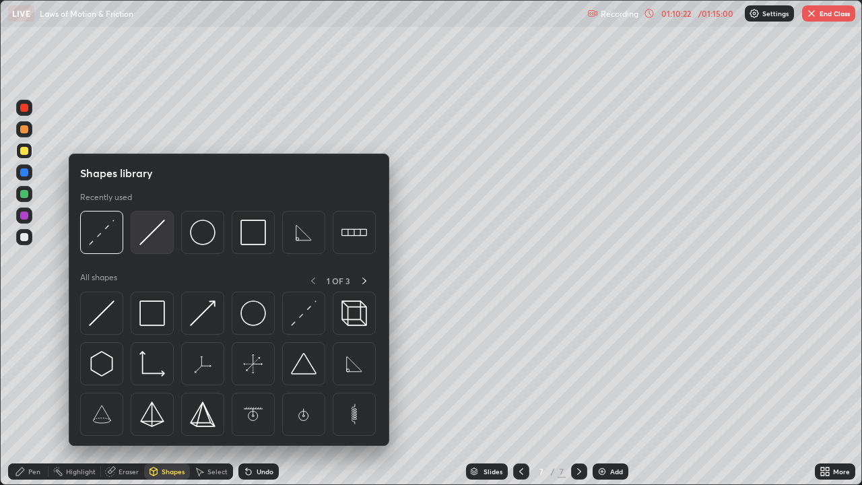
click at [152, 237] on img at bounding box center [152, 232] width 26 height 26
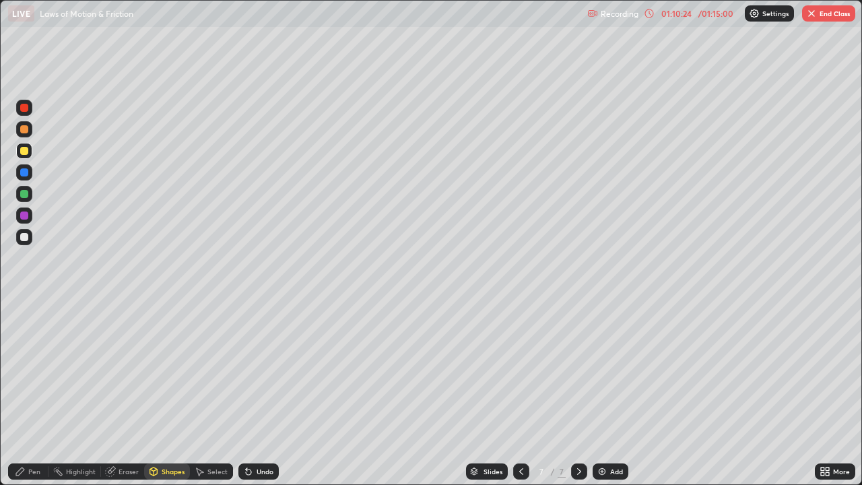
click at [515, 393] on div at bounding box center [521, 471] width 16 height 16
click at [257, 393] on div "Undo" at bounding box center [265, 471] width 17 height 7
click at [578, 393] on icon at bounding box center [579, 471] width 11 height 11
click at [270, 393] on div "Undo" at bounding box center [265, 471] width 17 height 7
click at [26, 393] on div "Pen" at bounding box center [28, 471] width 40 height 16
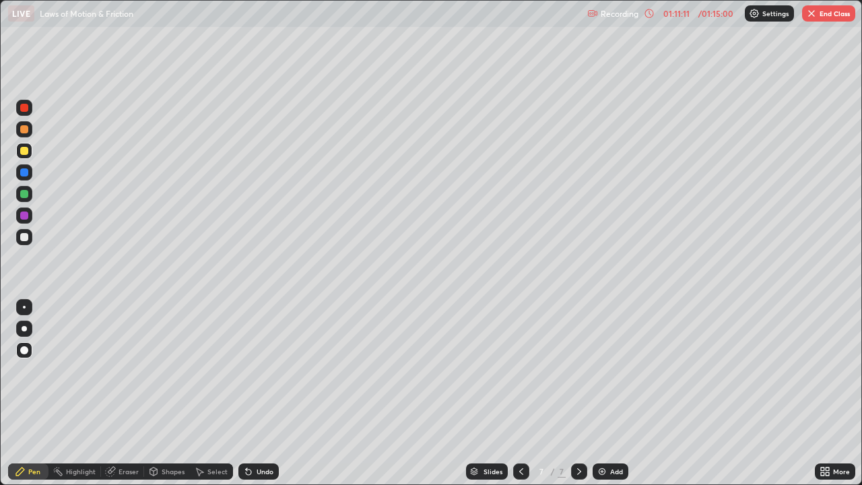
click at [520, 393] on icon at bounding box center [521, 471] width 11 height 11
click at [578, 393] on div at bounding box center [579, 471] width 16 height 16
click at [261, 393] on div "Undo" at bounding box center [265, 471] width 17 height 7
click at [518, 393] on icon at bounding box center [521, 471] width 11 height 11
click at [576, 393] on icon at bounding box center [579, 471] width 11 height 11
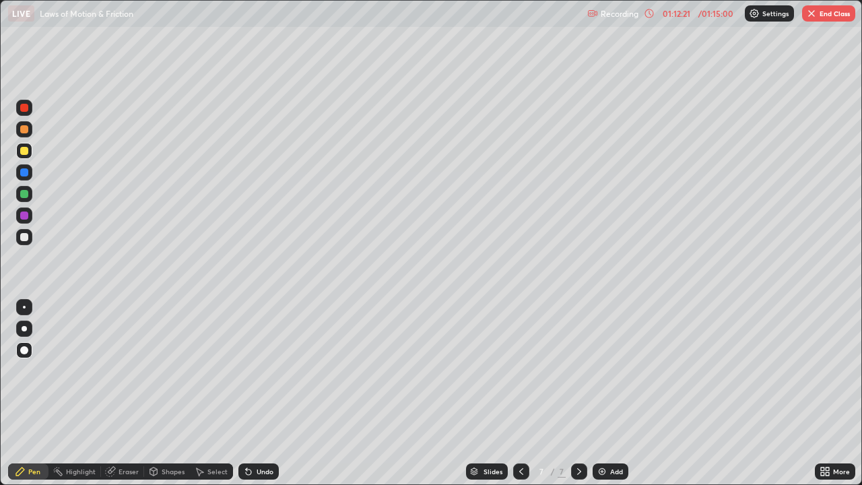
click at [175, 393] on div "Shapes" at bounding box center [173, 471] width 23 height 7
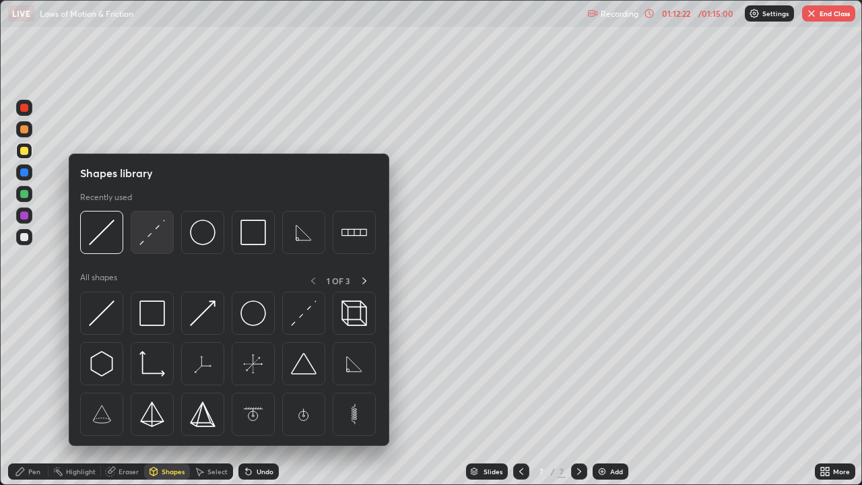
click at [154, 234] on img at bounding box center [152, 232] width 26 height 26
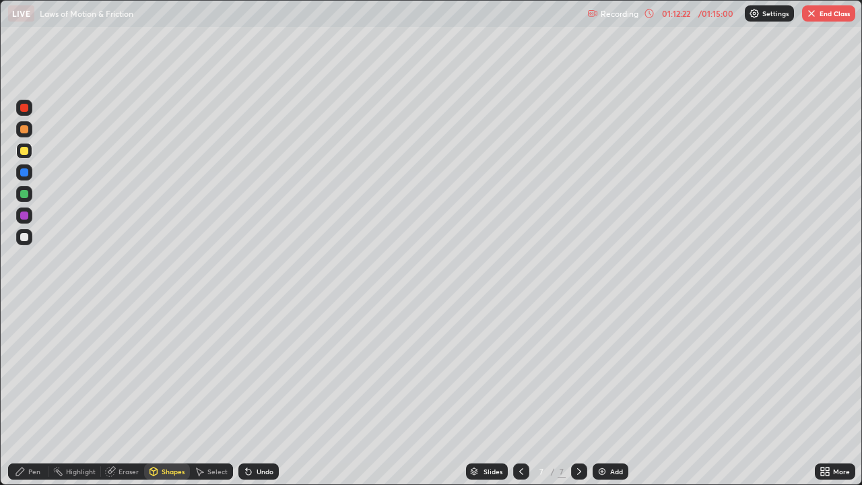
click at [28, 238] on div at bounding box center [24, 237] width 8 height 8
click at [53, 393] on div "Highlight" at bounding box center [74, 471] width 53 height 27
click at [518, 393] on icon at bounding box center [521, 471] width 11 height 11
click at [578, 393] on icon at bounding box center [579, 471] width 11 height 11
click at [824, 11] on button "End Class" at bounding box center [828, 13] width 53 height 16
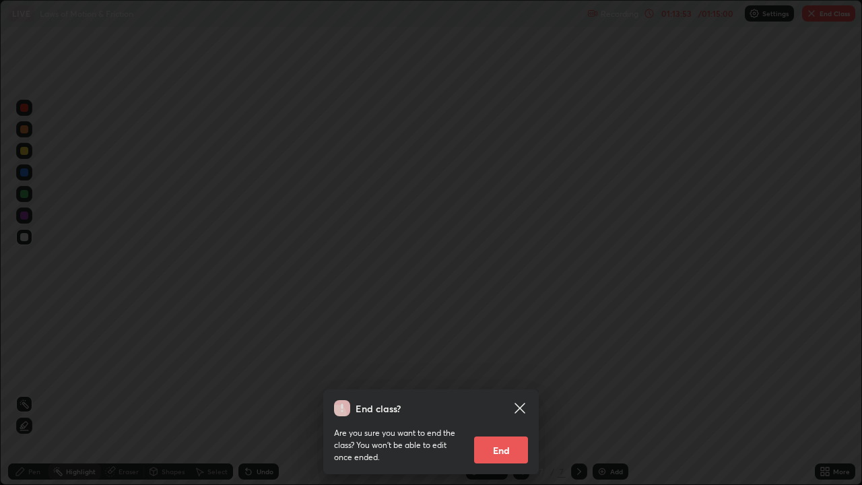
click at [512, 393] on icon at bounding box center [520, 408] width 16 height 16
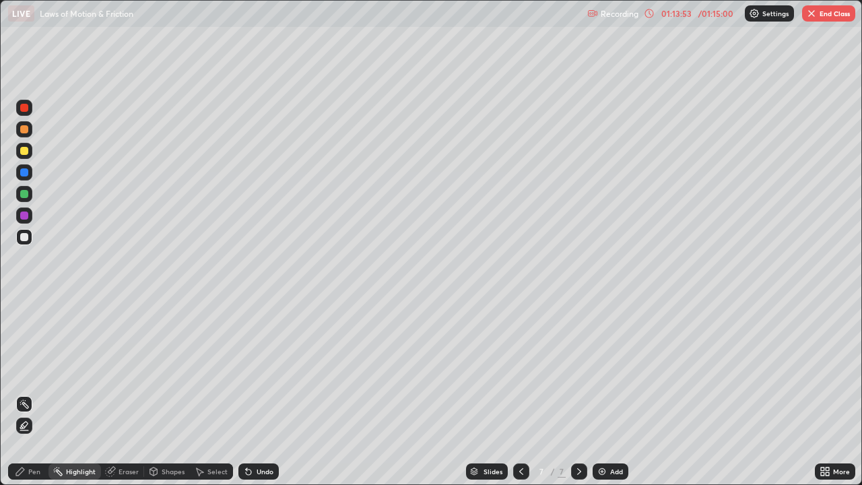
click at [516, 393] on div at bounding box center [431, 242] width 862 height 485
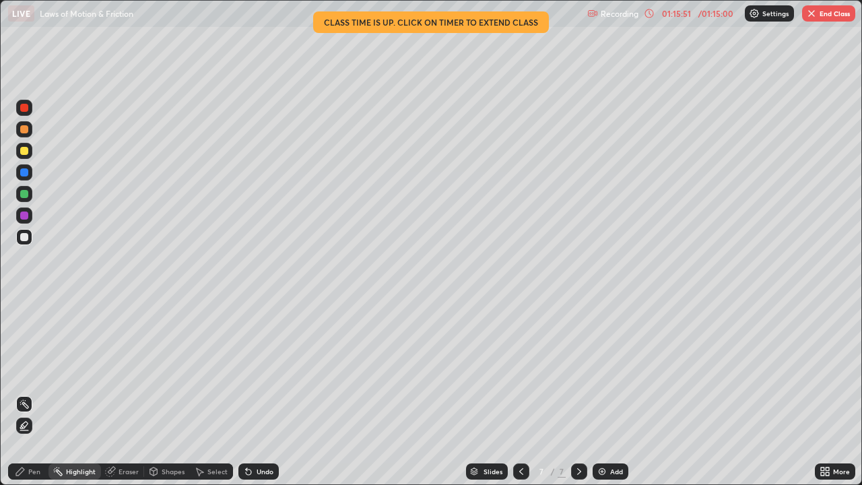
click at [814, 17] on img "button" at bounding box center [811, 13] width 11 height 11
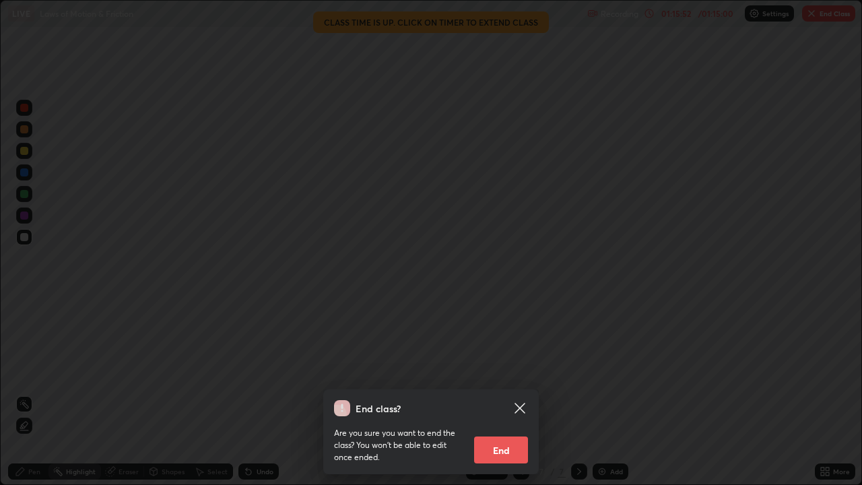
click at [504, 393] on button "End" at bounding box center [501, 449] width 54 height 27
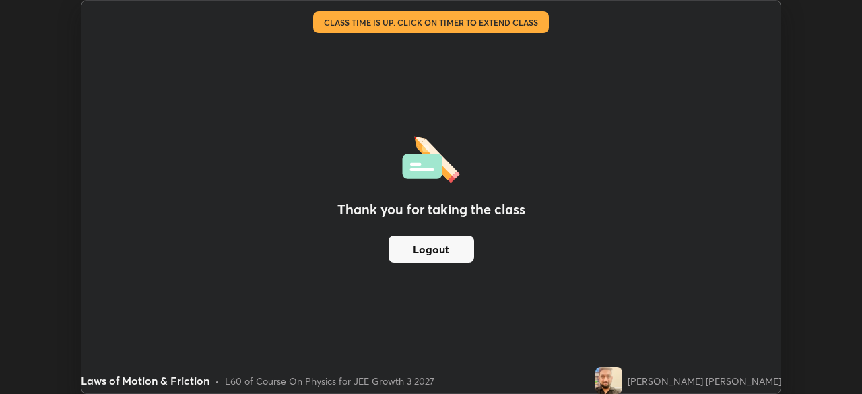
scroll to position [66935, 66468]
